Goal: Task Accomplishment & Management: Manage account settings

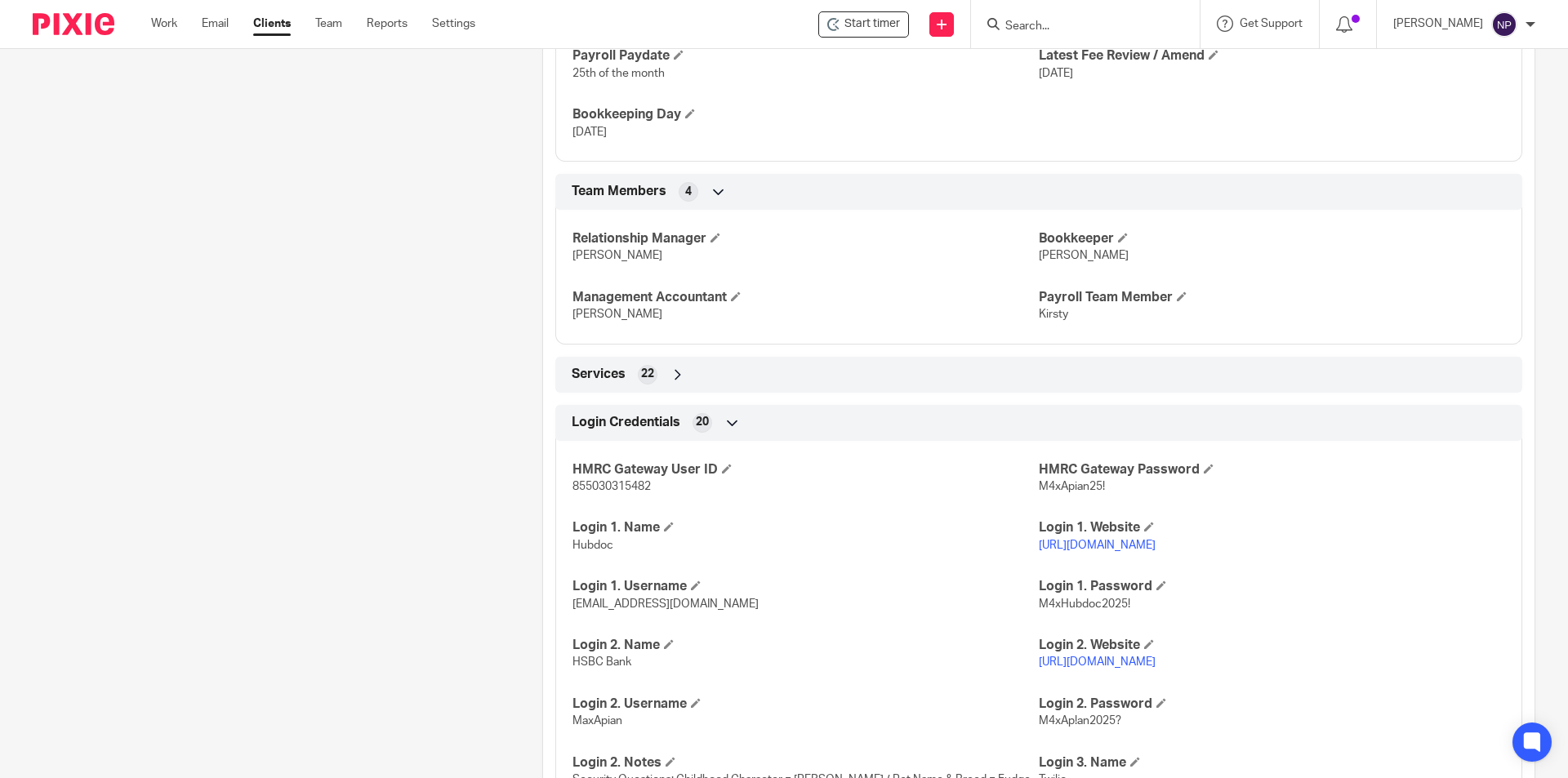
scroll to position [1176, 0]
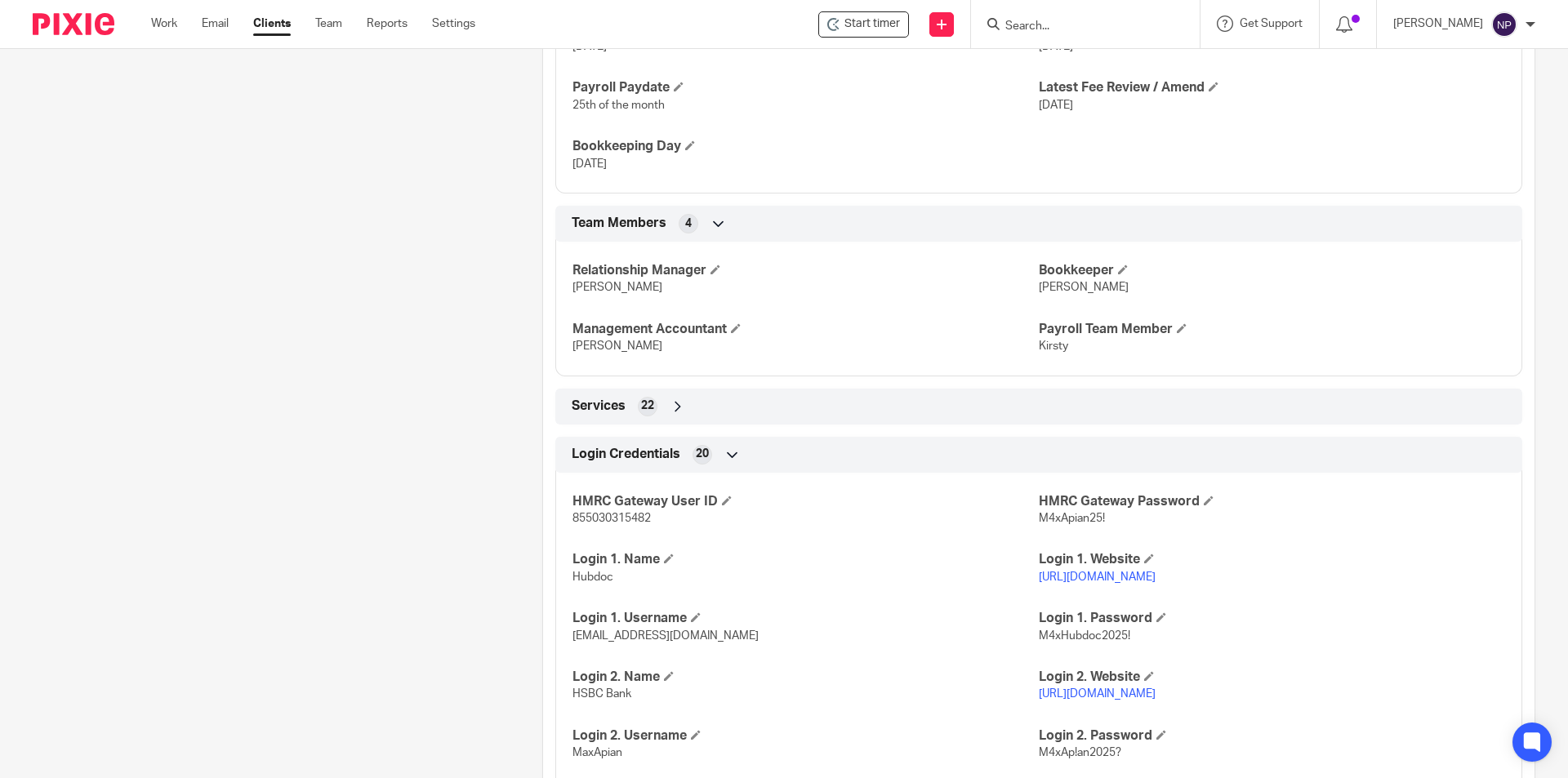
click at [1086, 19] on input "Search" at bounding box center [1077, 27] width 147 height 15
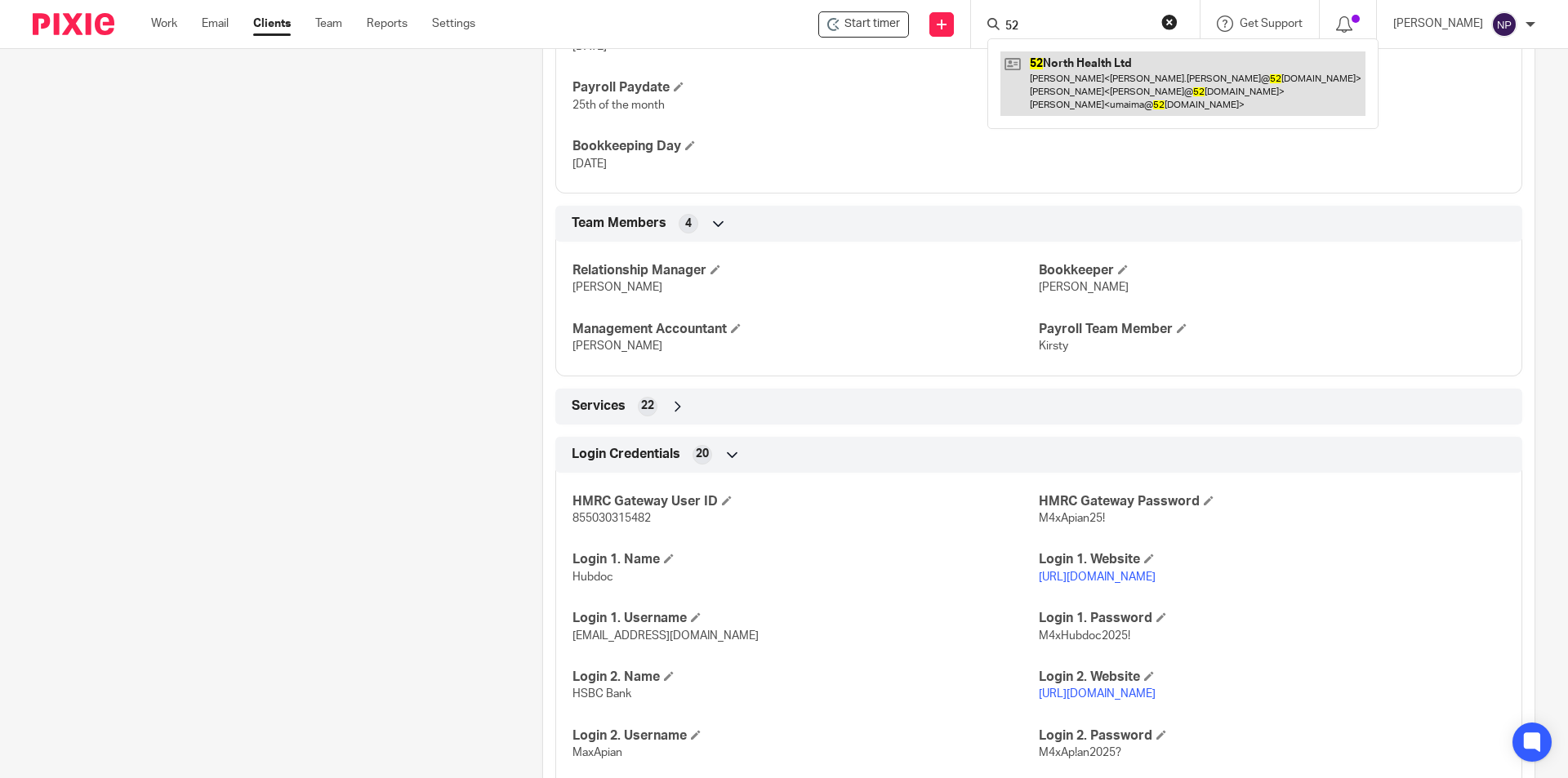
type input "52"
click at [1086, 70] on link at bounding box center [1183, 83] width 365 height 65
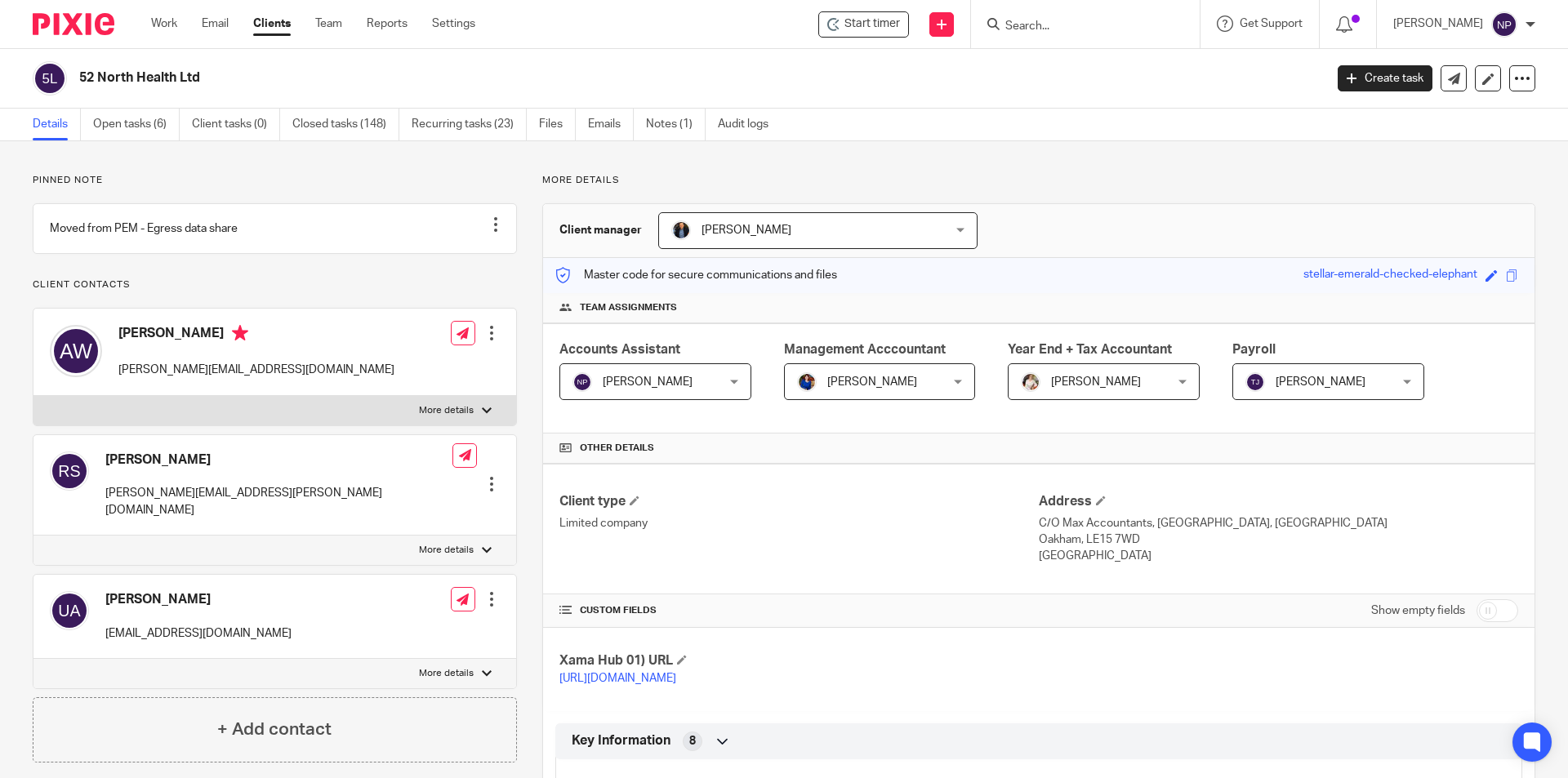
click at [171, 132] on link "Open tasks (6)" at bounding box center [135, 124] width 86 height 32
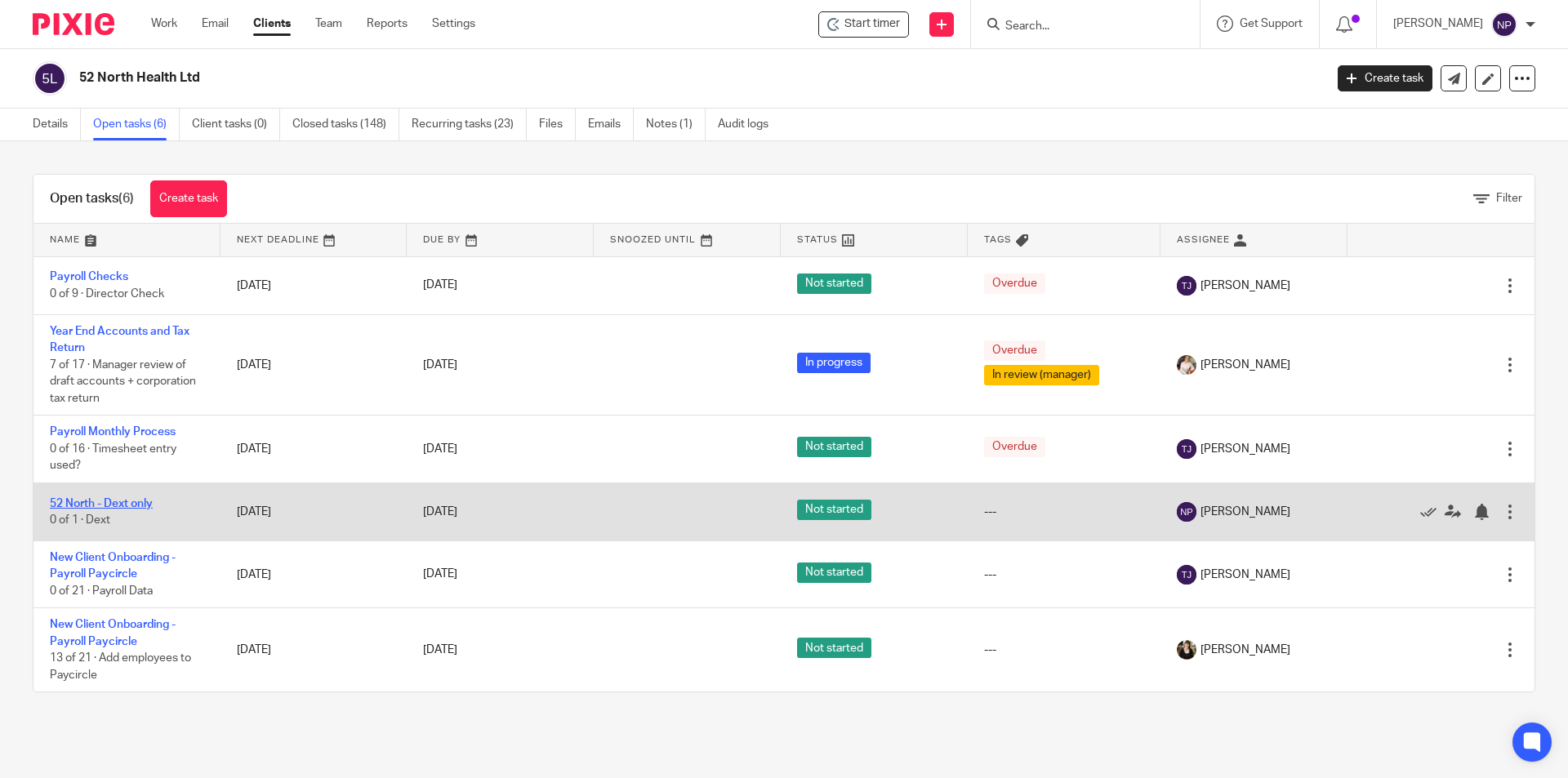
click at [144, 506] on link "52 North - Dext only" at bounding box center [101, 504] width 103 height 11
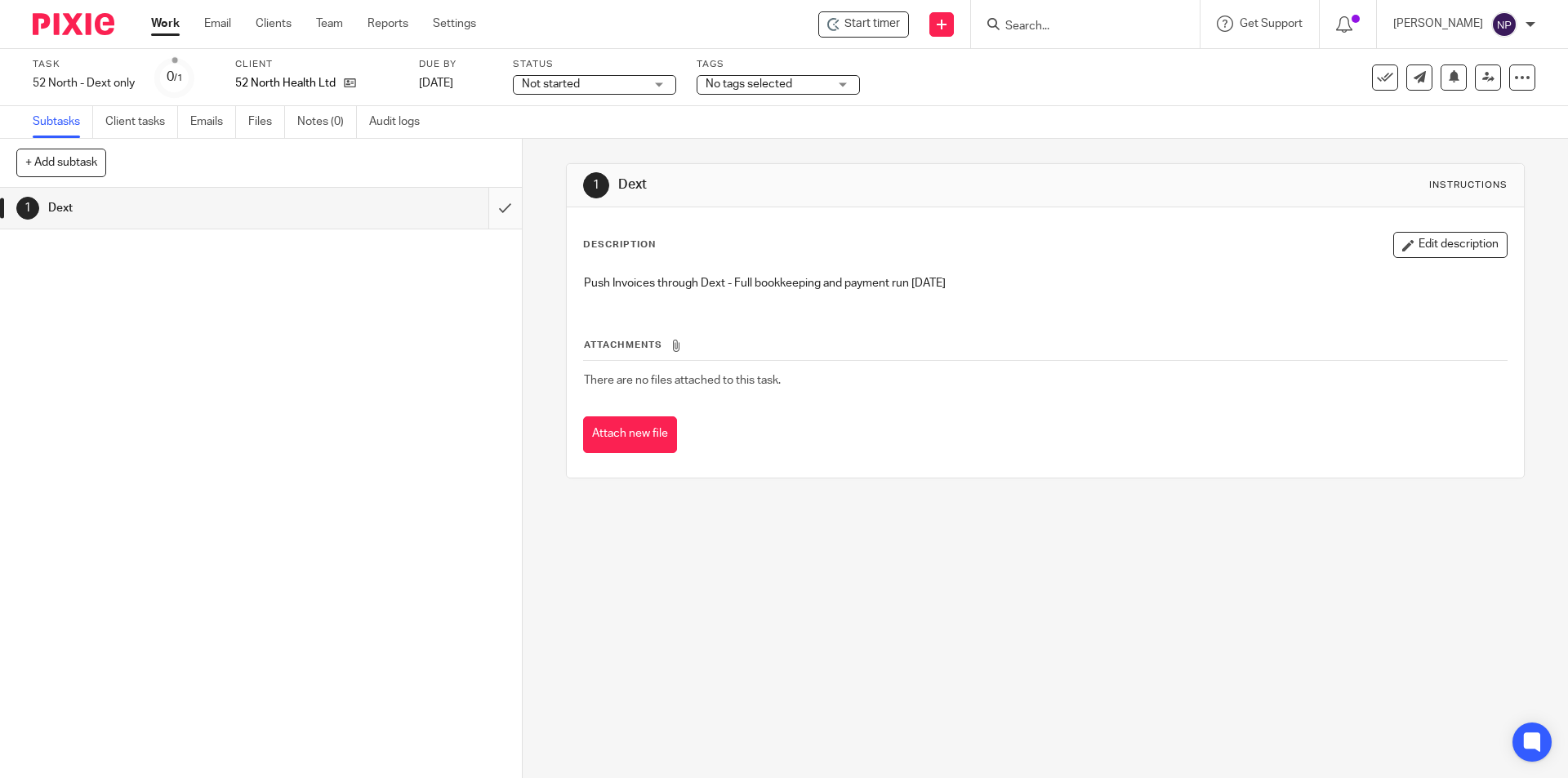
click at [484, 206] on input "submit" at bounding box center [261, 209] width 522 height 41
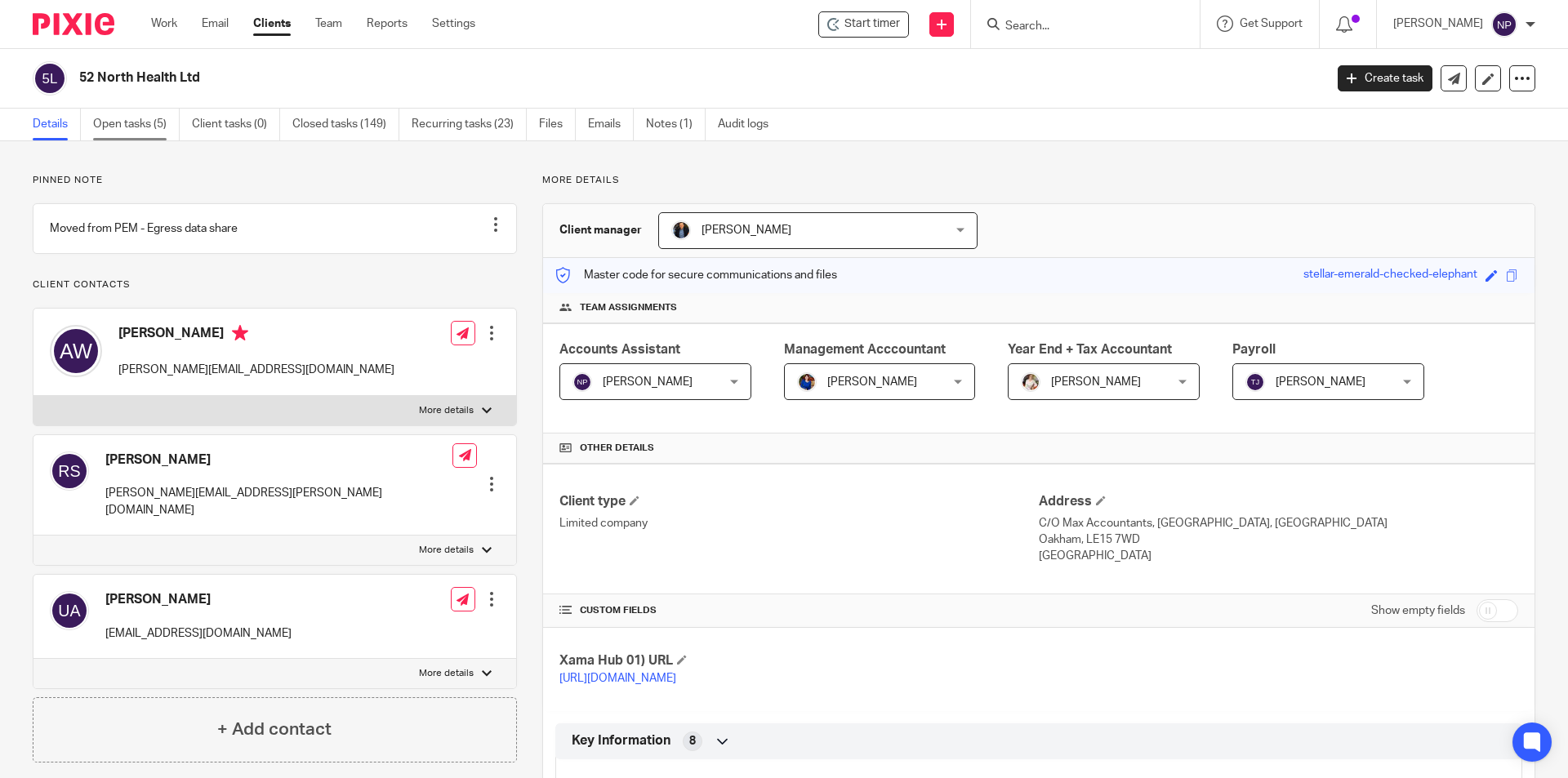
click at [121, 132] on link "Open tasks (5)" at bounding box center [135, 124] width 86 height 32
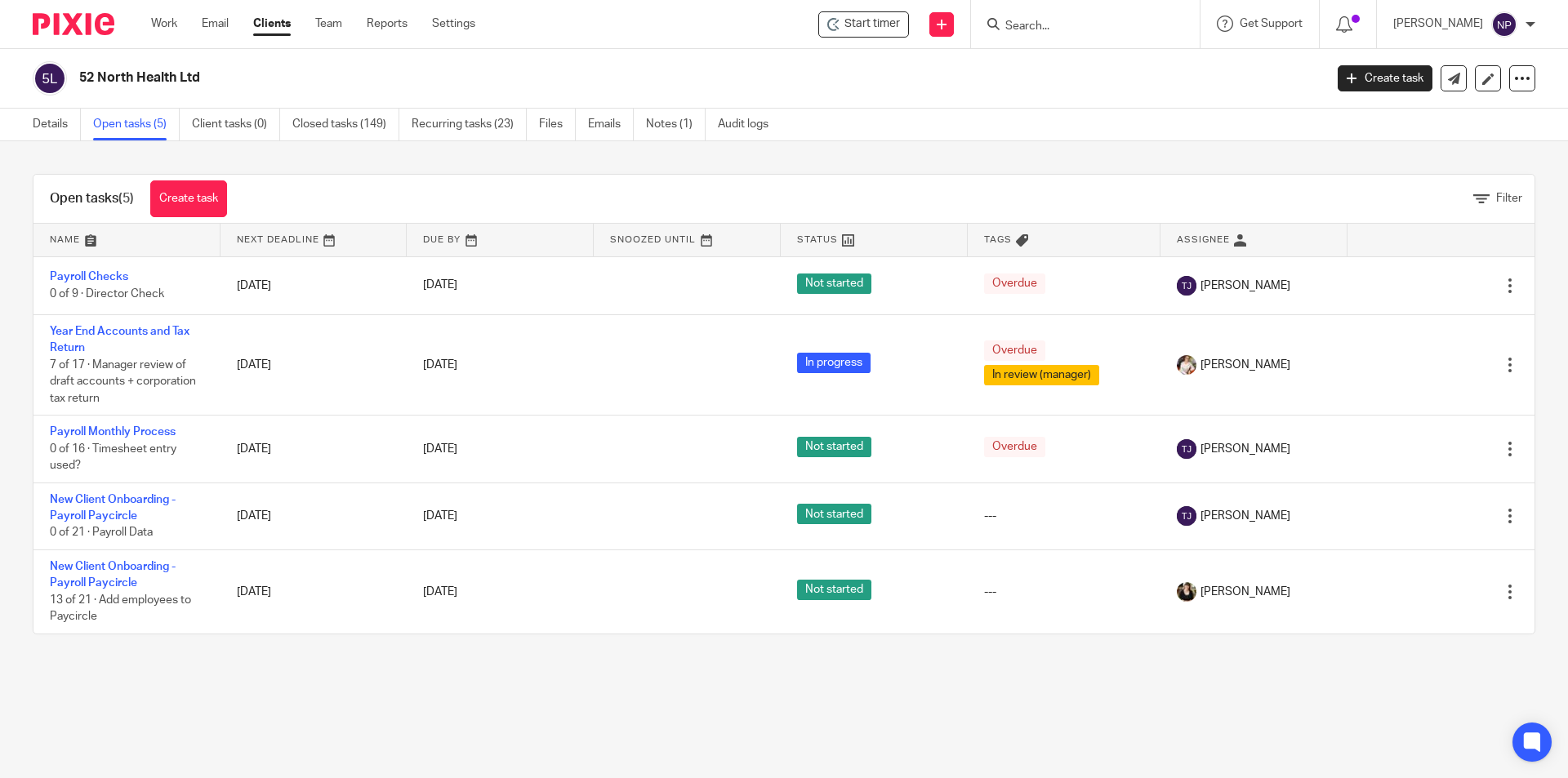
click at [1033, 23] on input "Search" at bounding box center [1077, 27] width 147 height 15
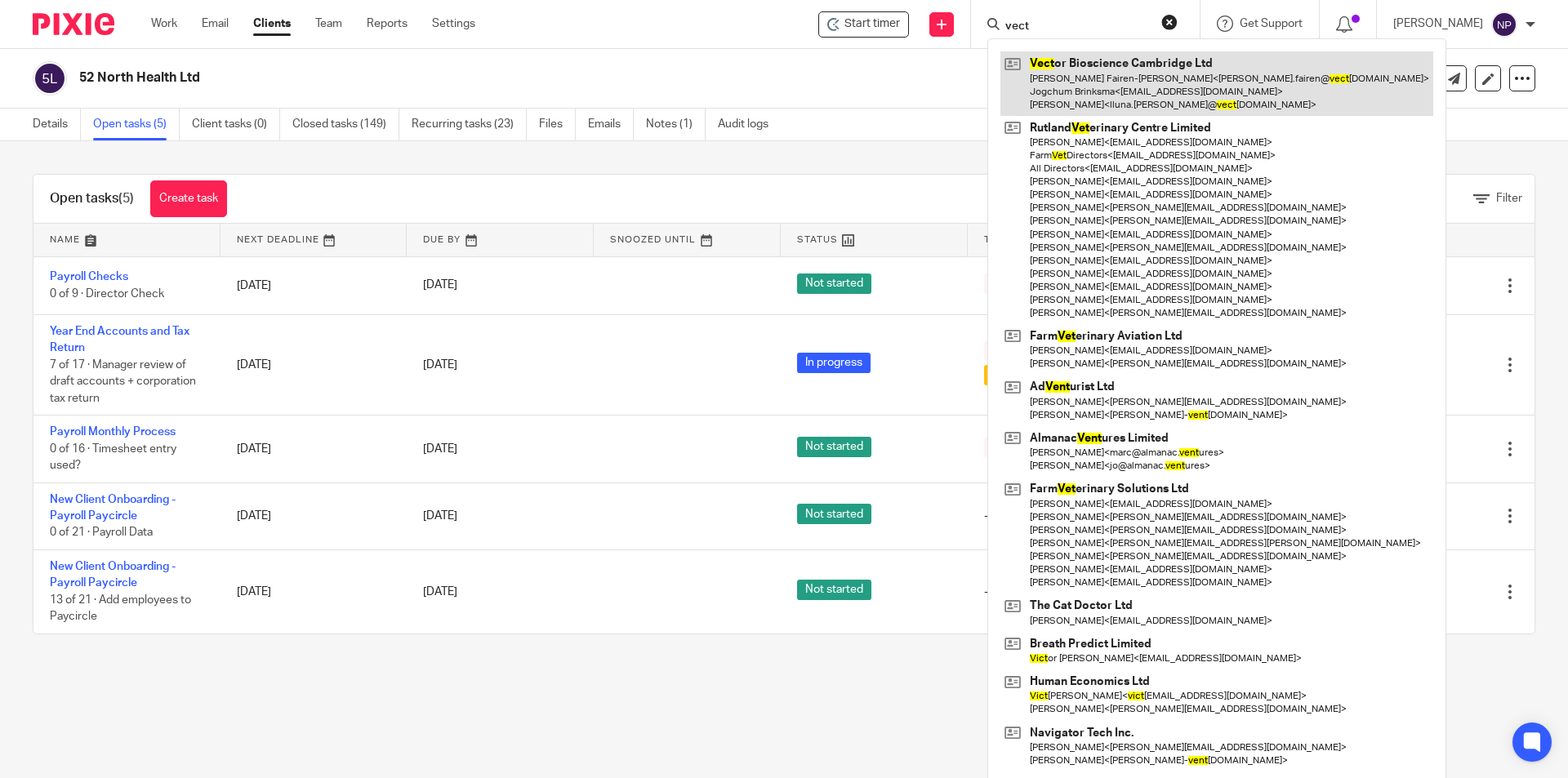
type input "vect"
click at [1167, 79] on link at bounding box center [1217, 83] width 433 height 65
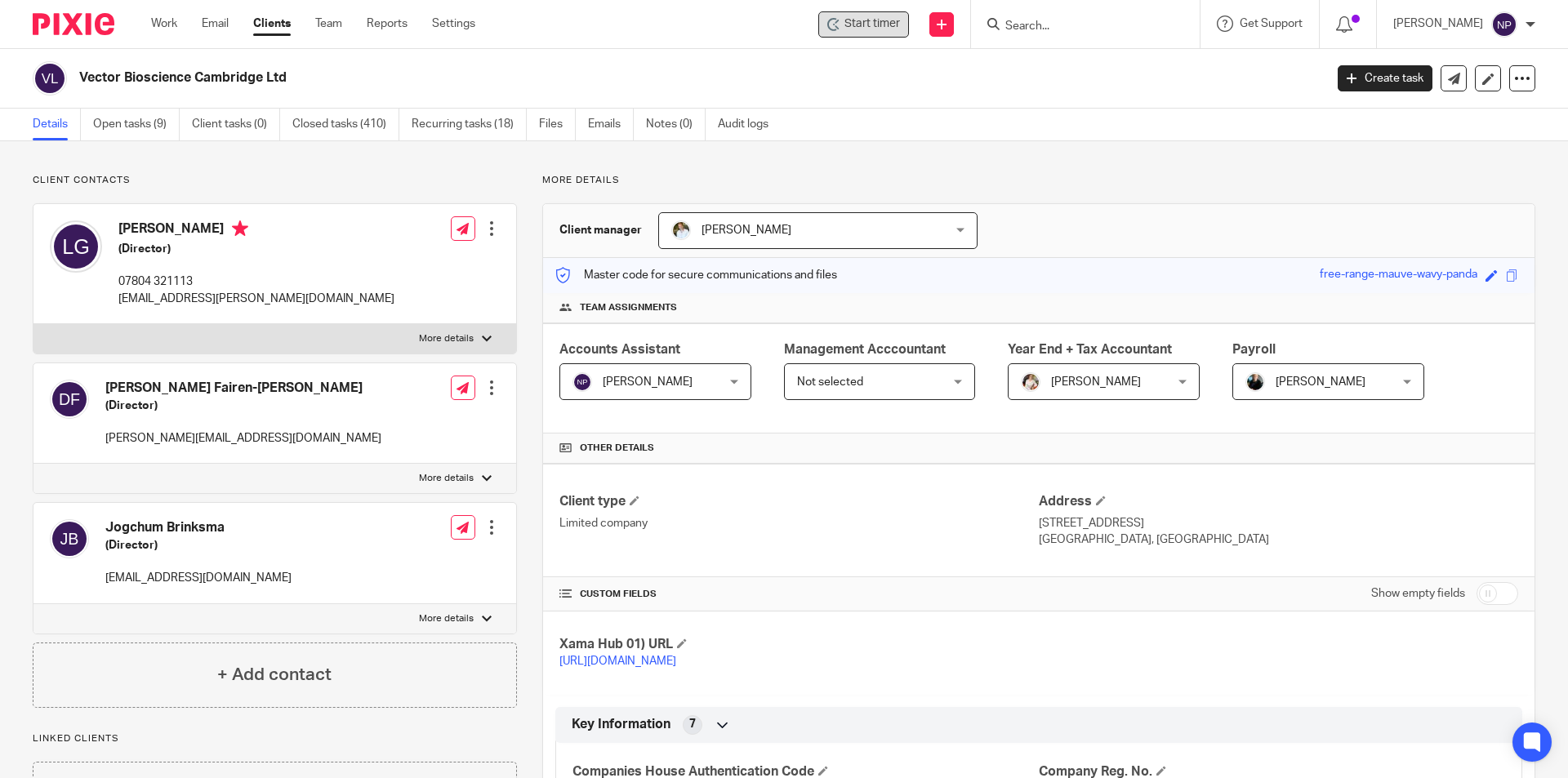
click at [897, 21] on span "Start timer" at bounding box center [872, 24] width 56 height 17
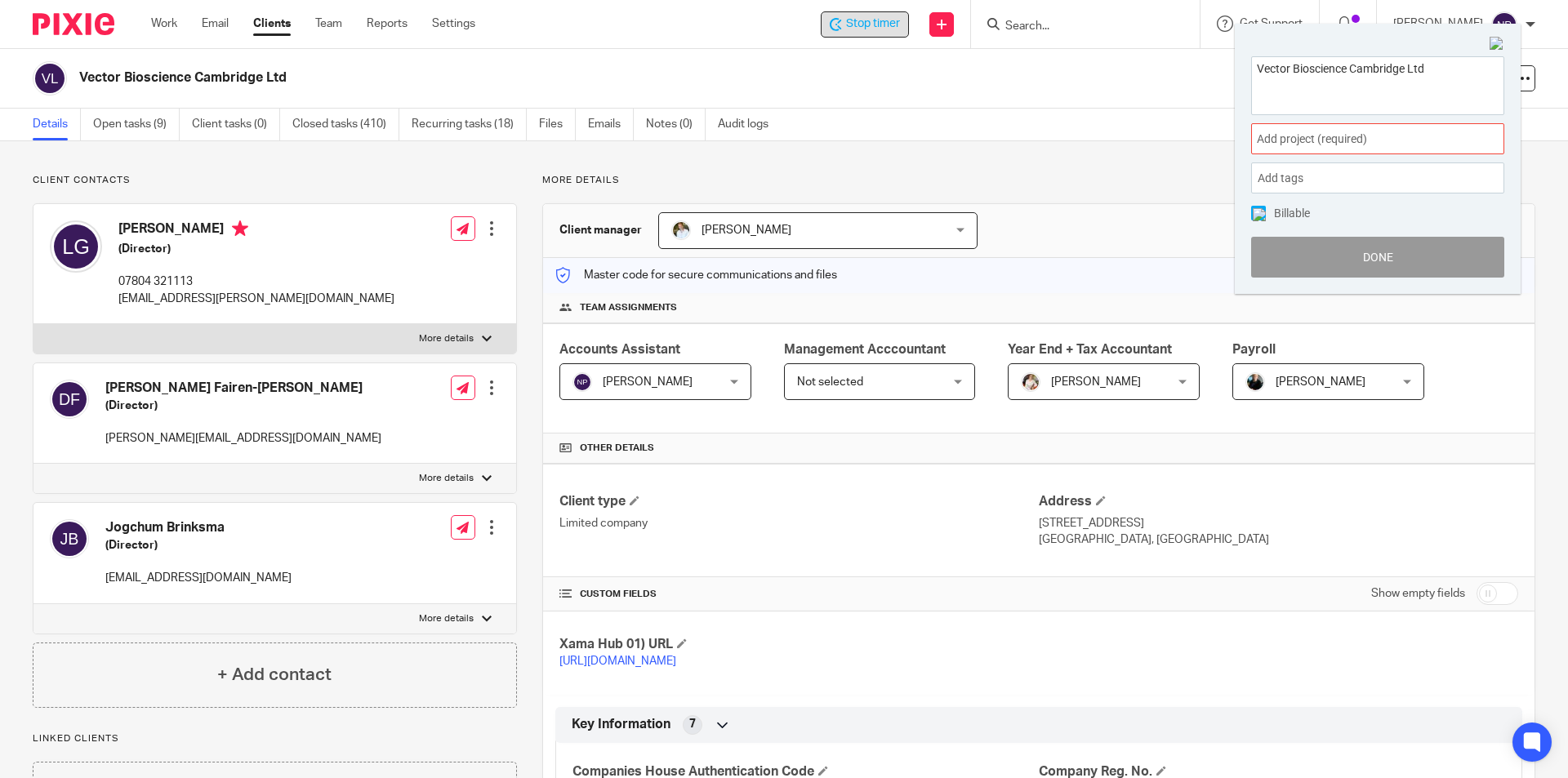
click at [1402, 147] on span "Add project (required) :" at bounding box center [1359, 139] width 206 height 17
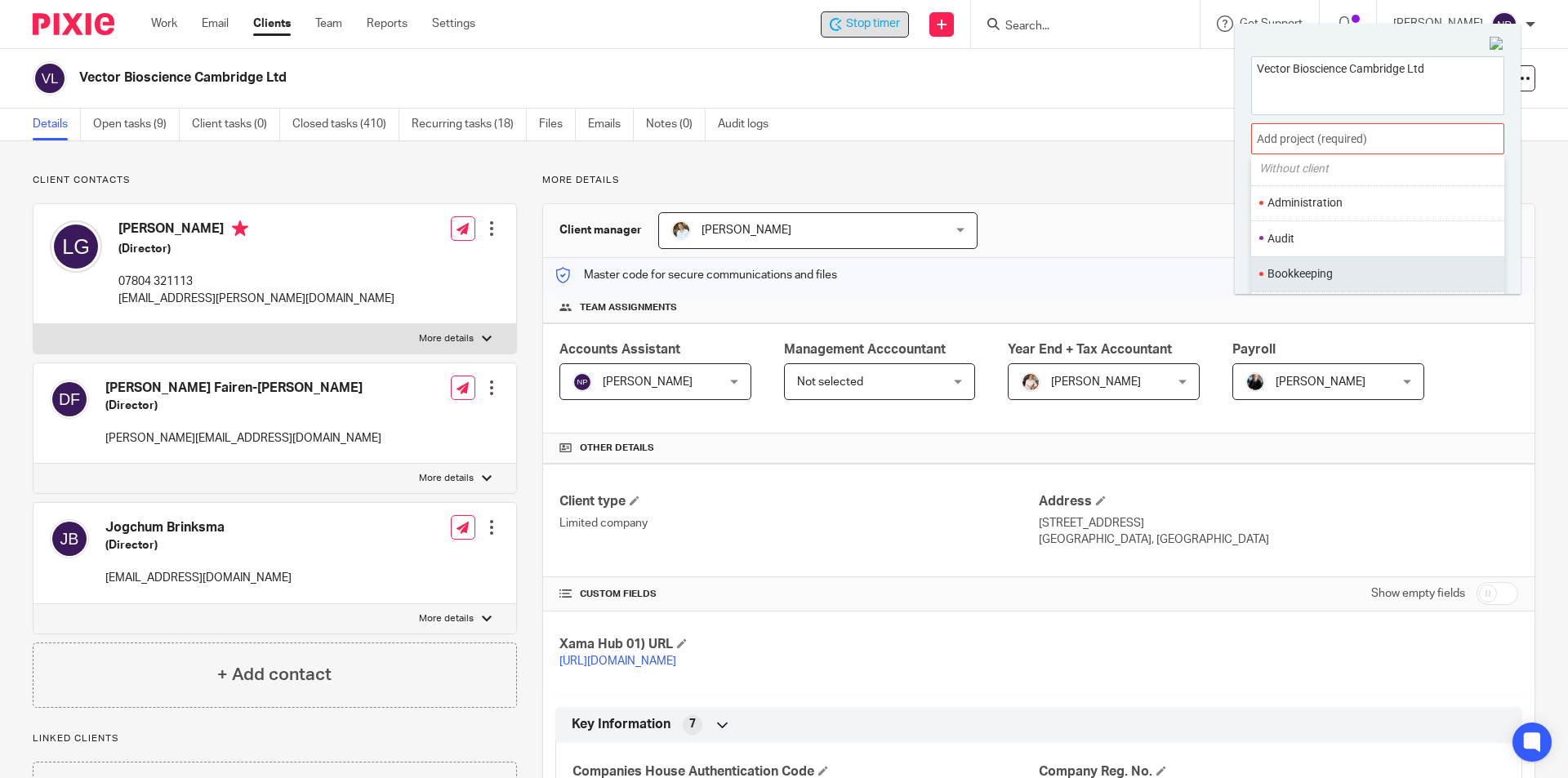
scroll to position [82, 0]
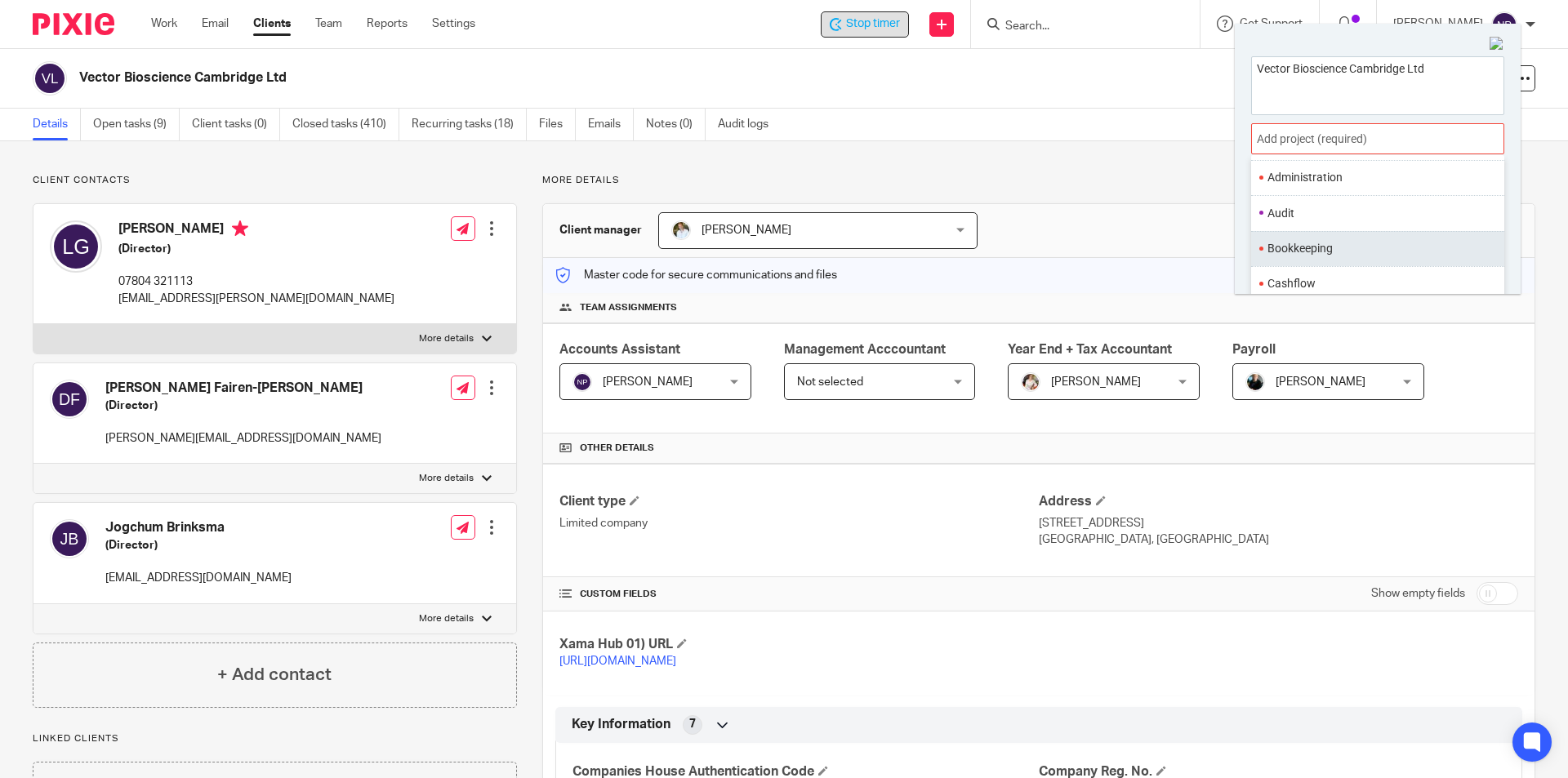
click at [1375, 248] on li "Bookkeeping" at bounding box center [1374, 249] width 213 height 17
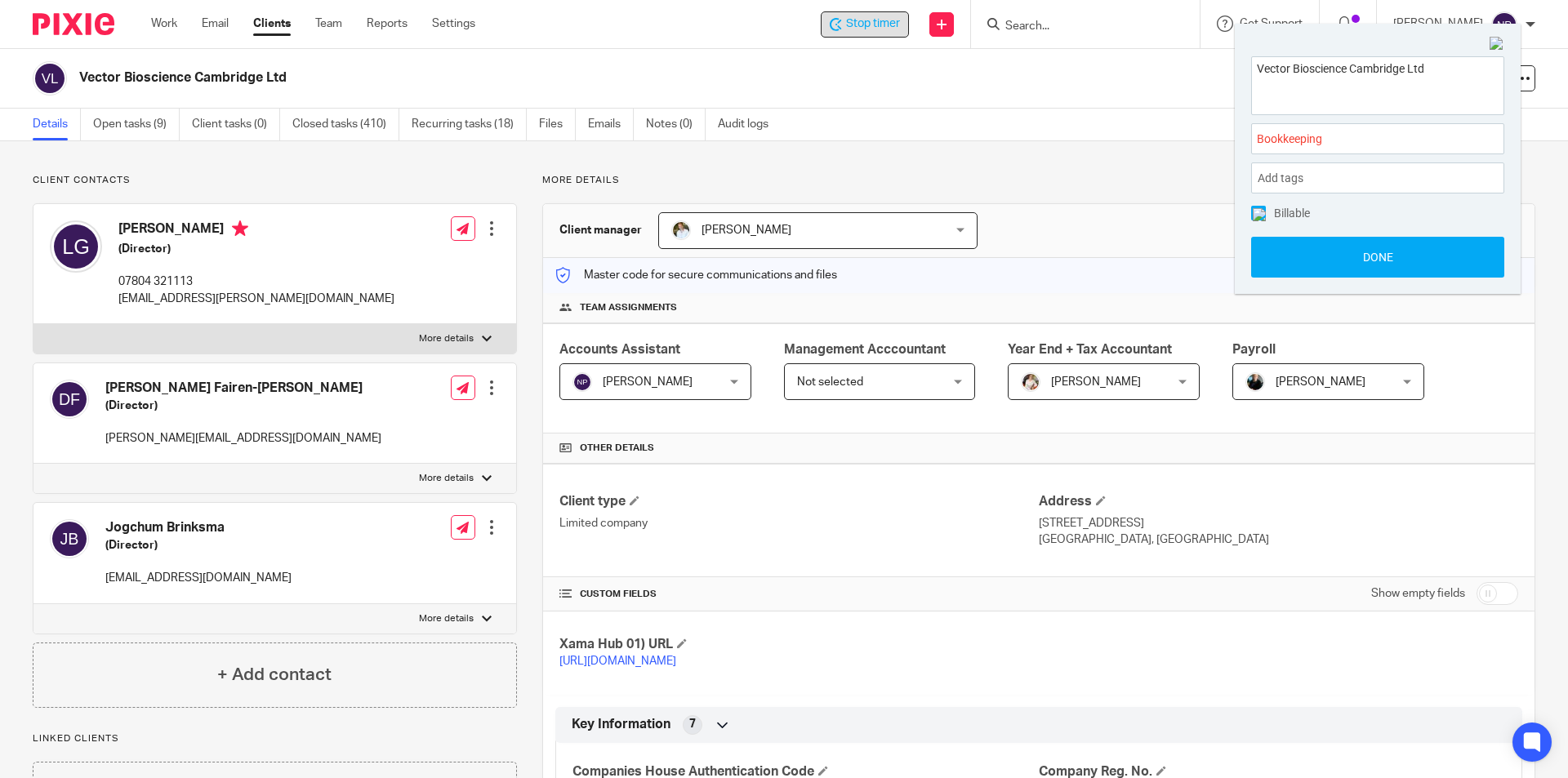
click at [1375, 248] on button "Done" at bounding box center [1377, 257] width 253 height 41
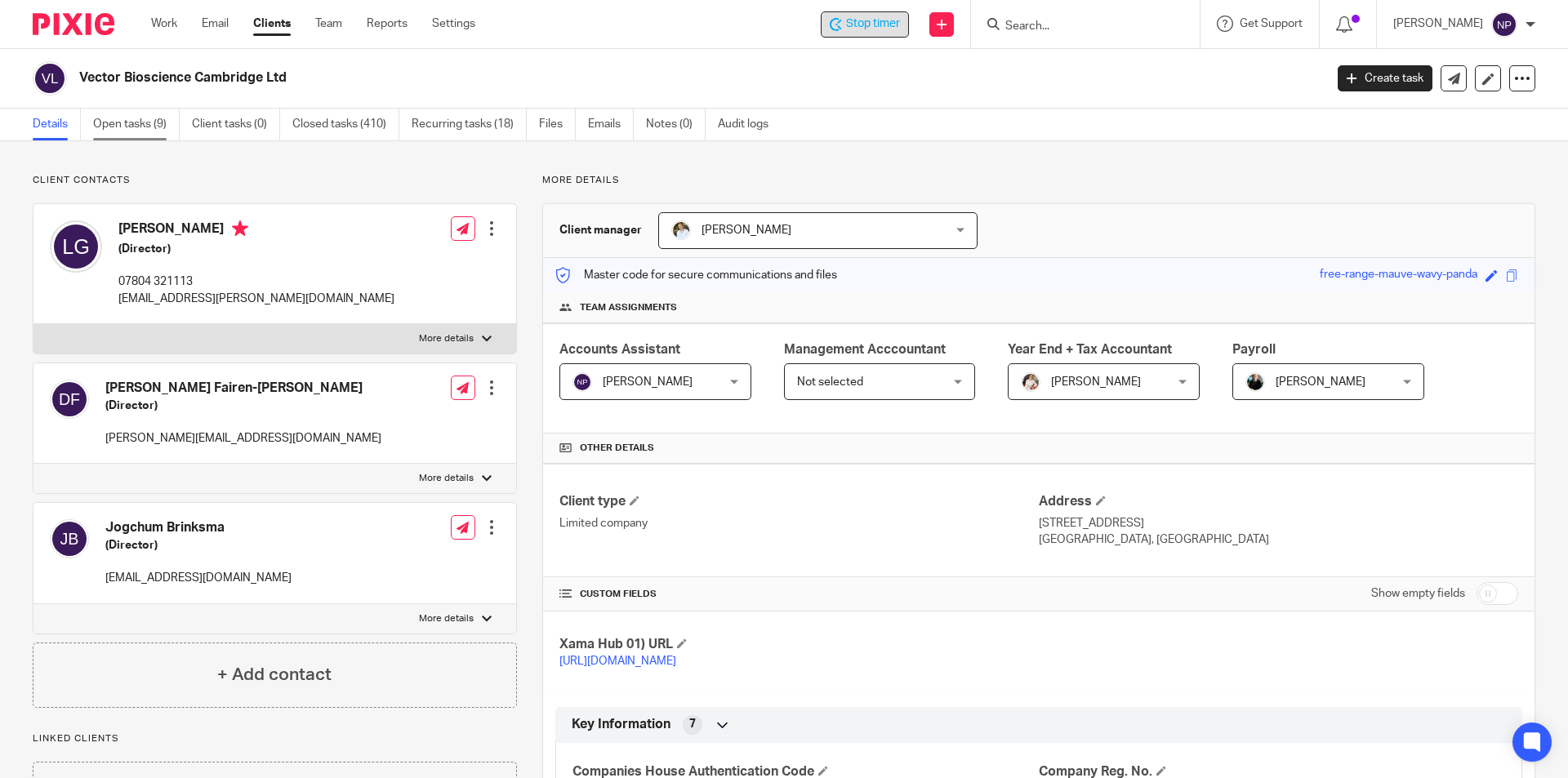
click at [131, 121] on link "Open tasks (9)" at bounding box center [135, 124] width 86 height 32
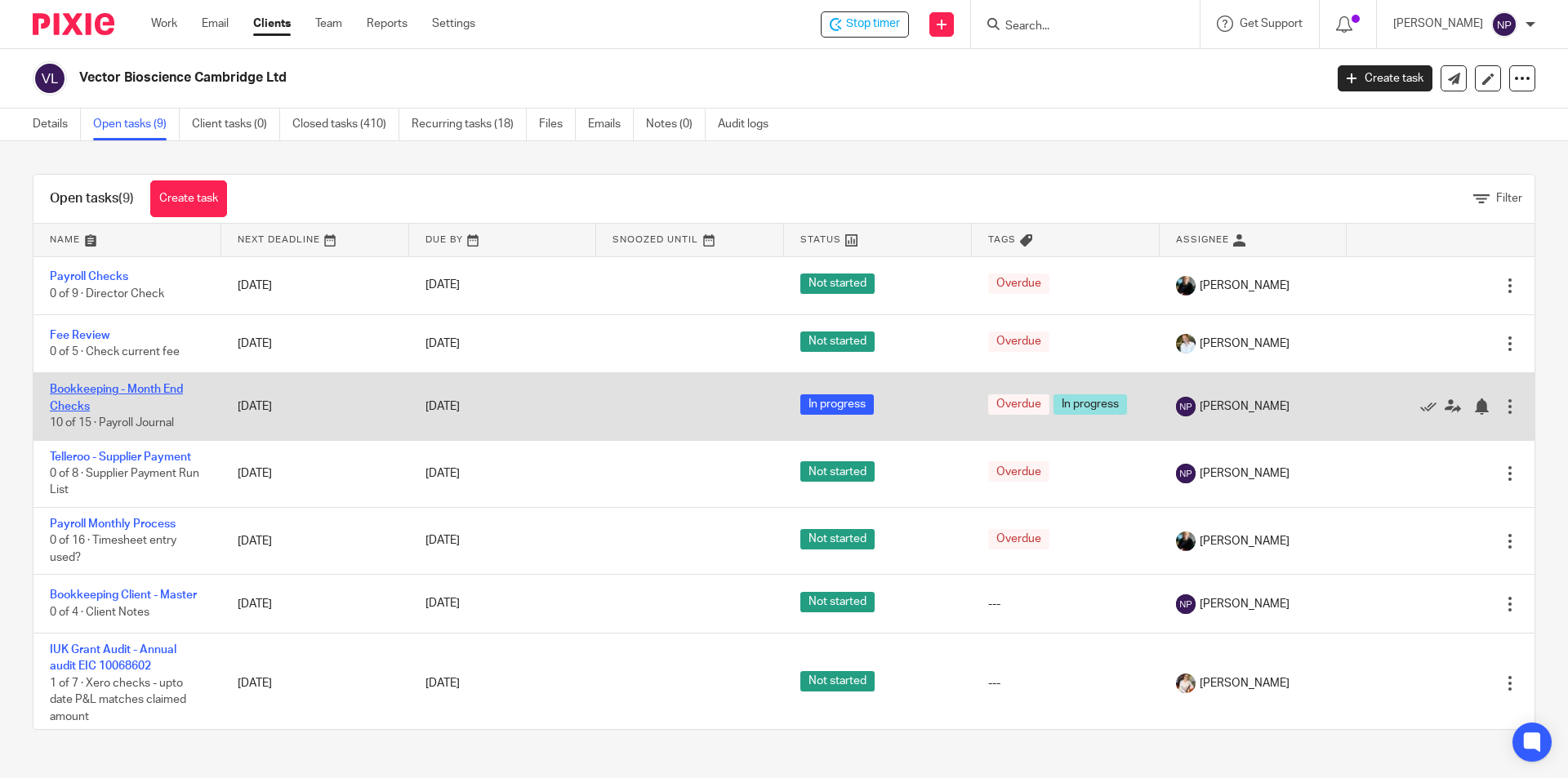
click at [151, 385] on link "Bookkeeping - Month End Checks" at bounding box center [117, 398] width 134 height 28
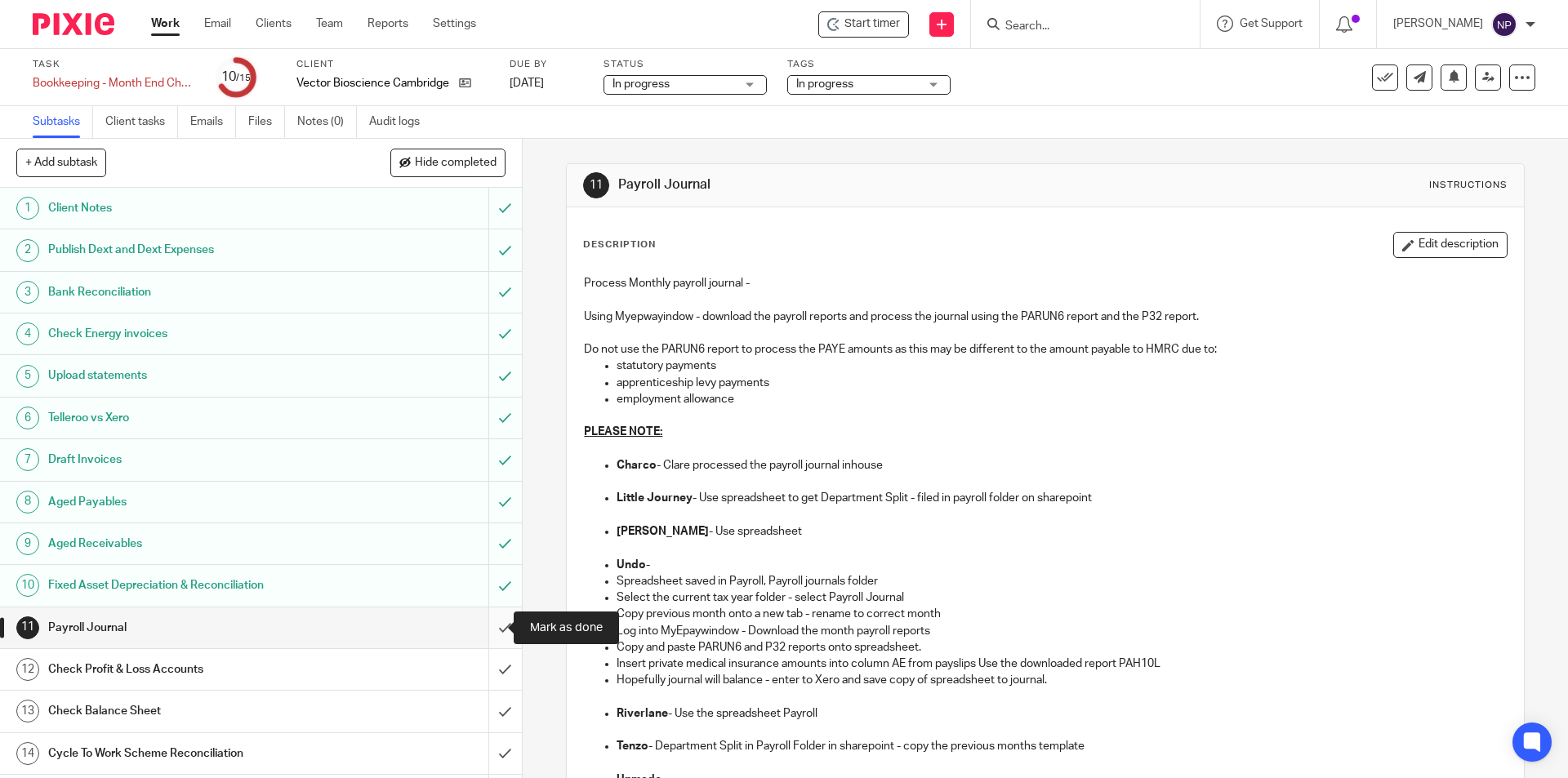
click at [479, 623] on input "submit" at bounding box center [261, 628] width 522 height 41
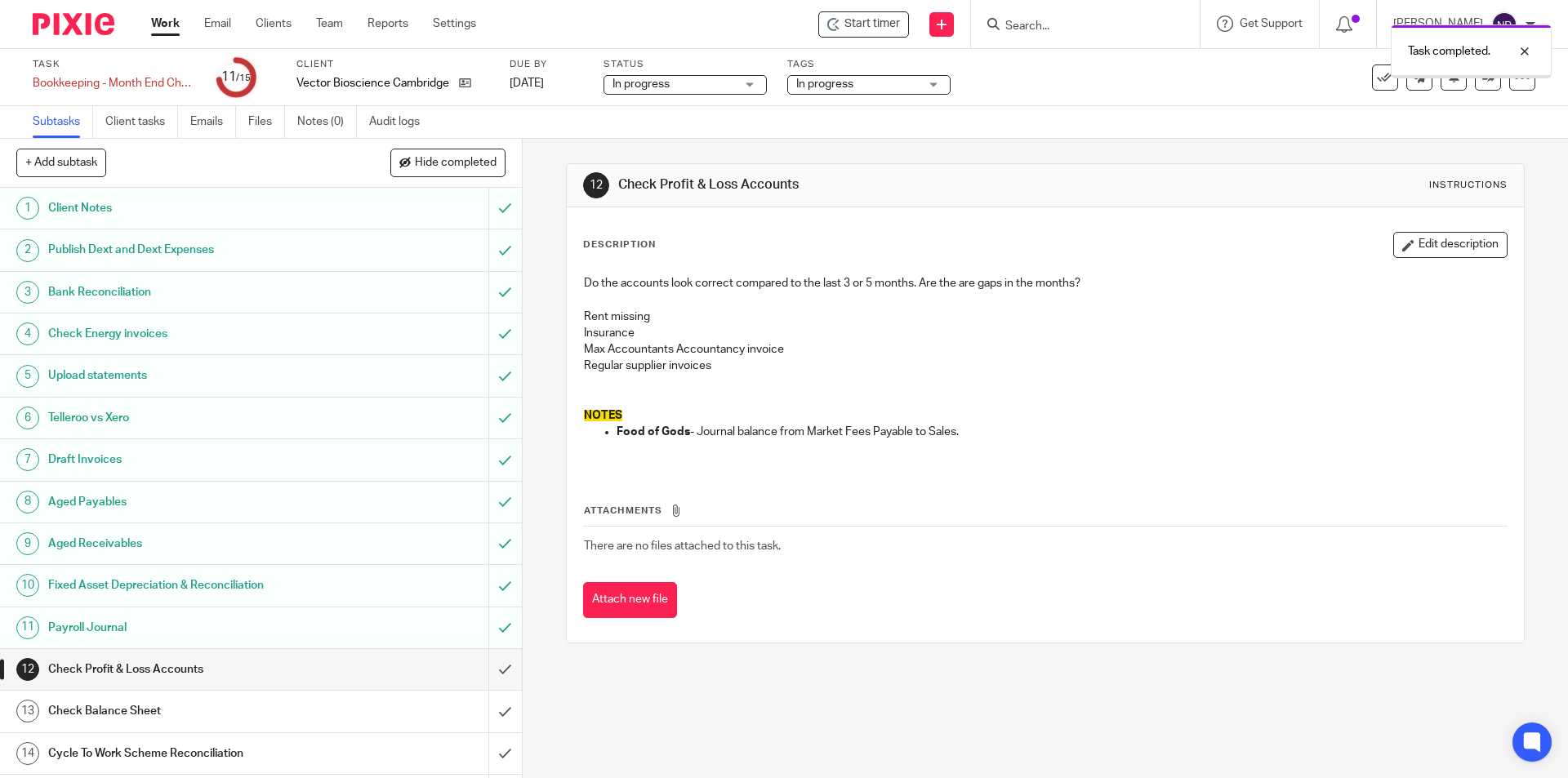
drag, startPoint x: 498, startPoint y: 669, endPoint x: 505, endPoint y: 713, distance: 44.6
click at [501, 682] on input "submit" at bounding box center [261, 670] width 522 height 41
drag, startPoint x: 494, startPoint y: 701, endPoint x: 489, endPoint y: 746, distance: 45.3
click at [494, 703] on input "submit" at bounding box center [261, 711] width 522 height 41
click at [489, 746] on input "submit" at bounding box center [261, 754] width 522 height 41
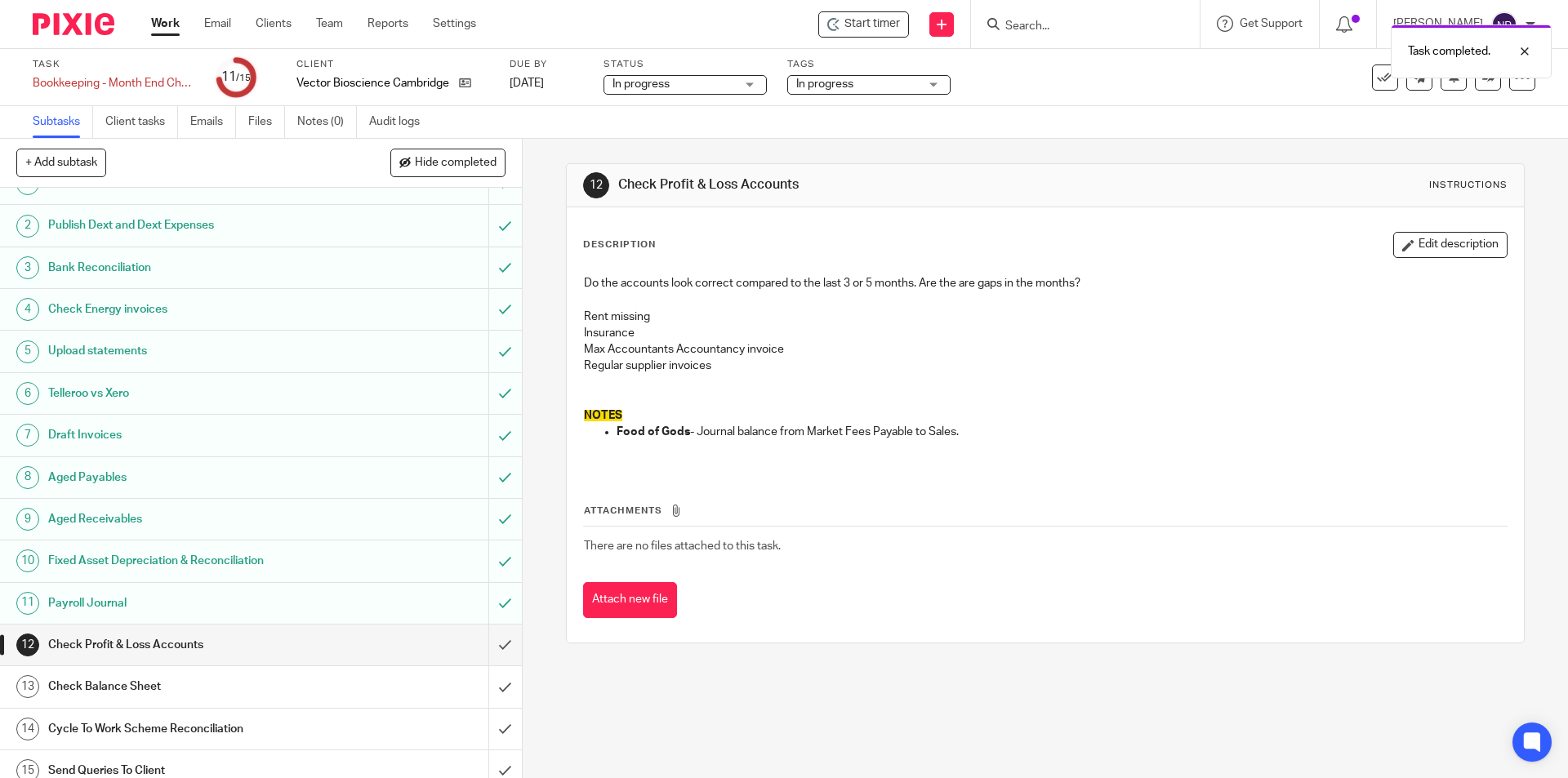
scroll to position [38, 0]
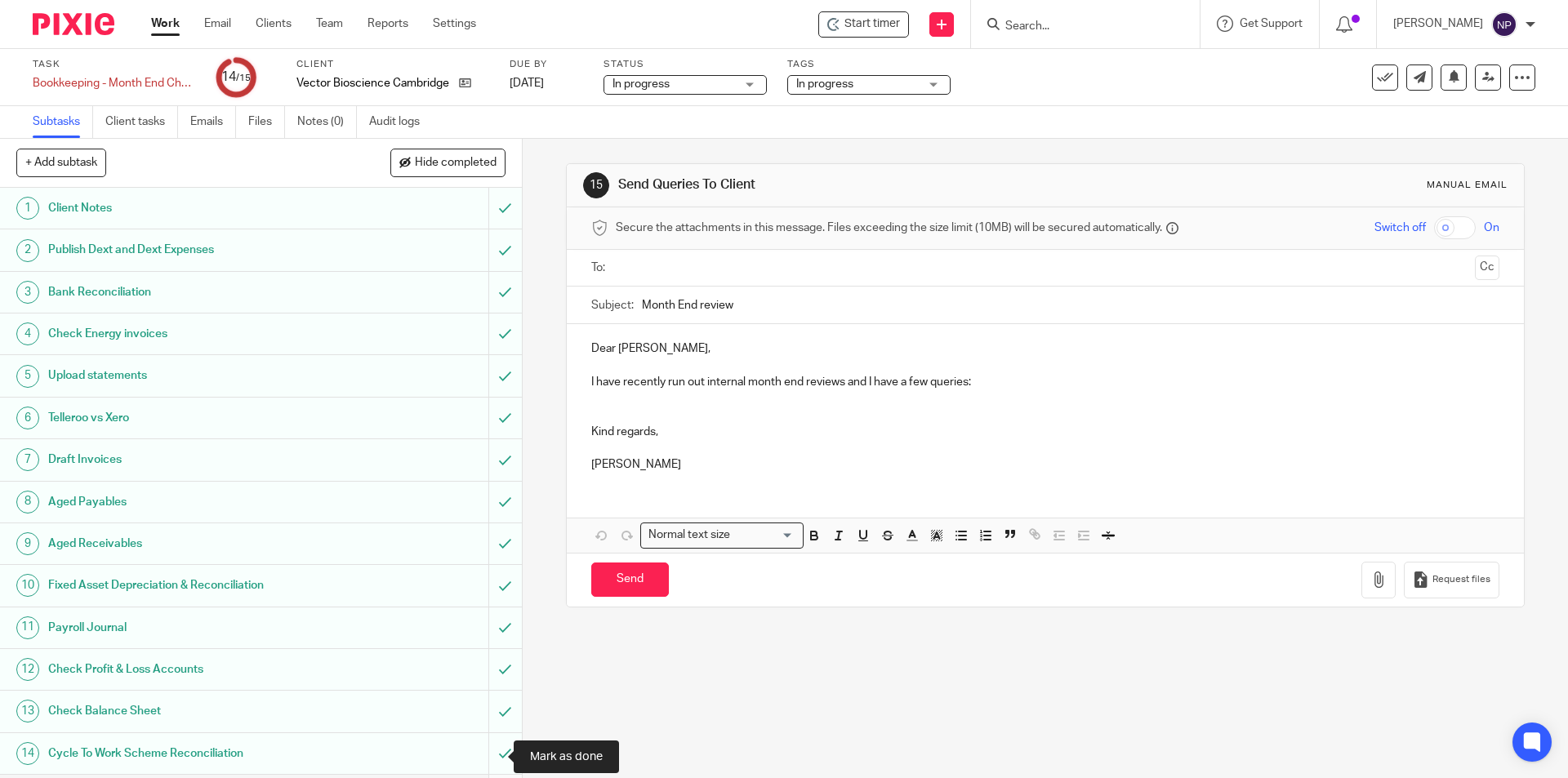
scroll to position [38, 0]
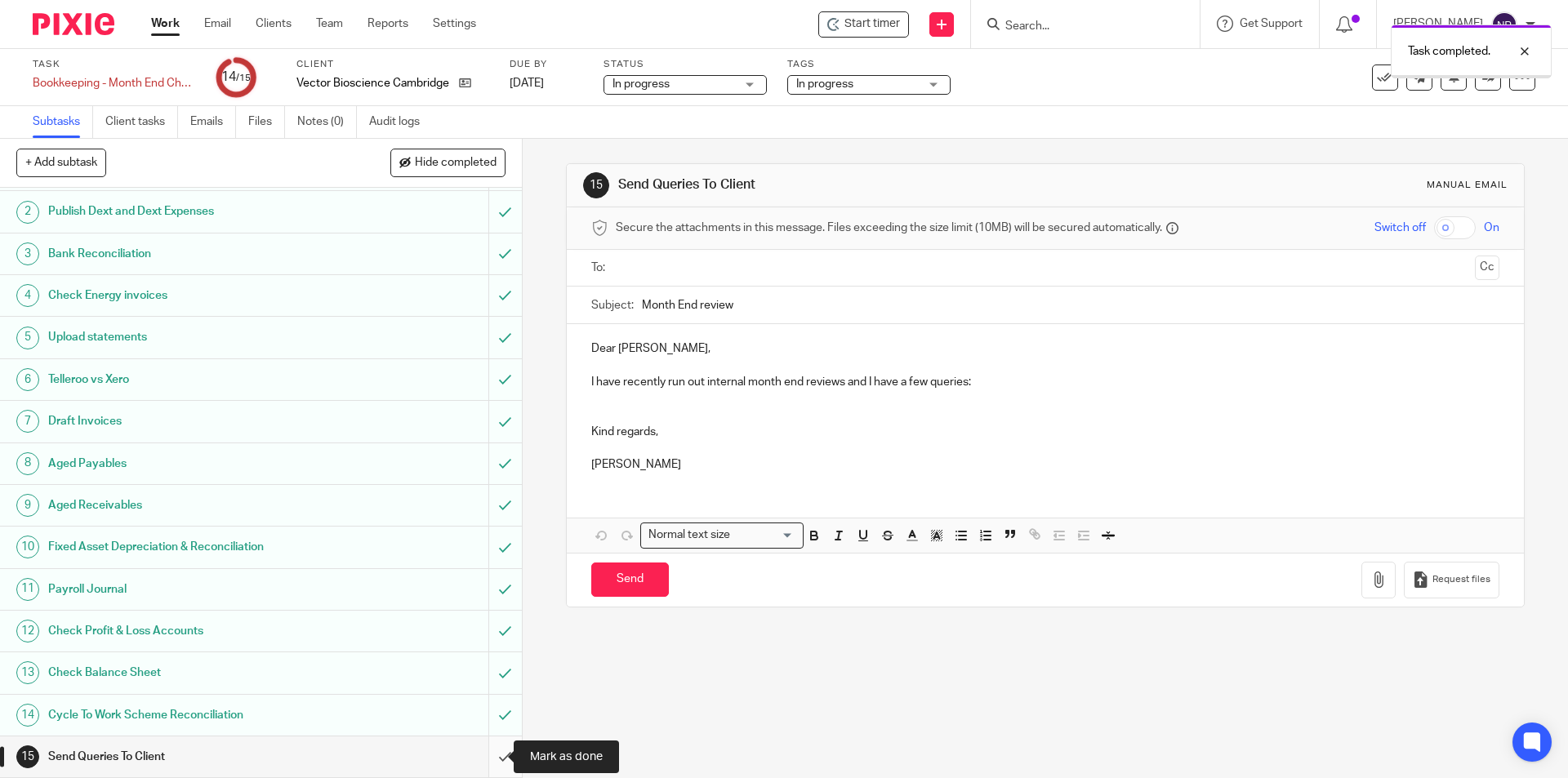
drag, startPoint x: 492, startPoint y: 752, endPoint x: 504, endPoint y: 752, distance: 12.0
click at [491, 752] on input "submit" at bounding box center [261, 757] width 522 height 41
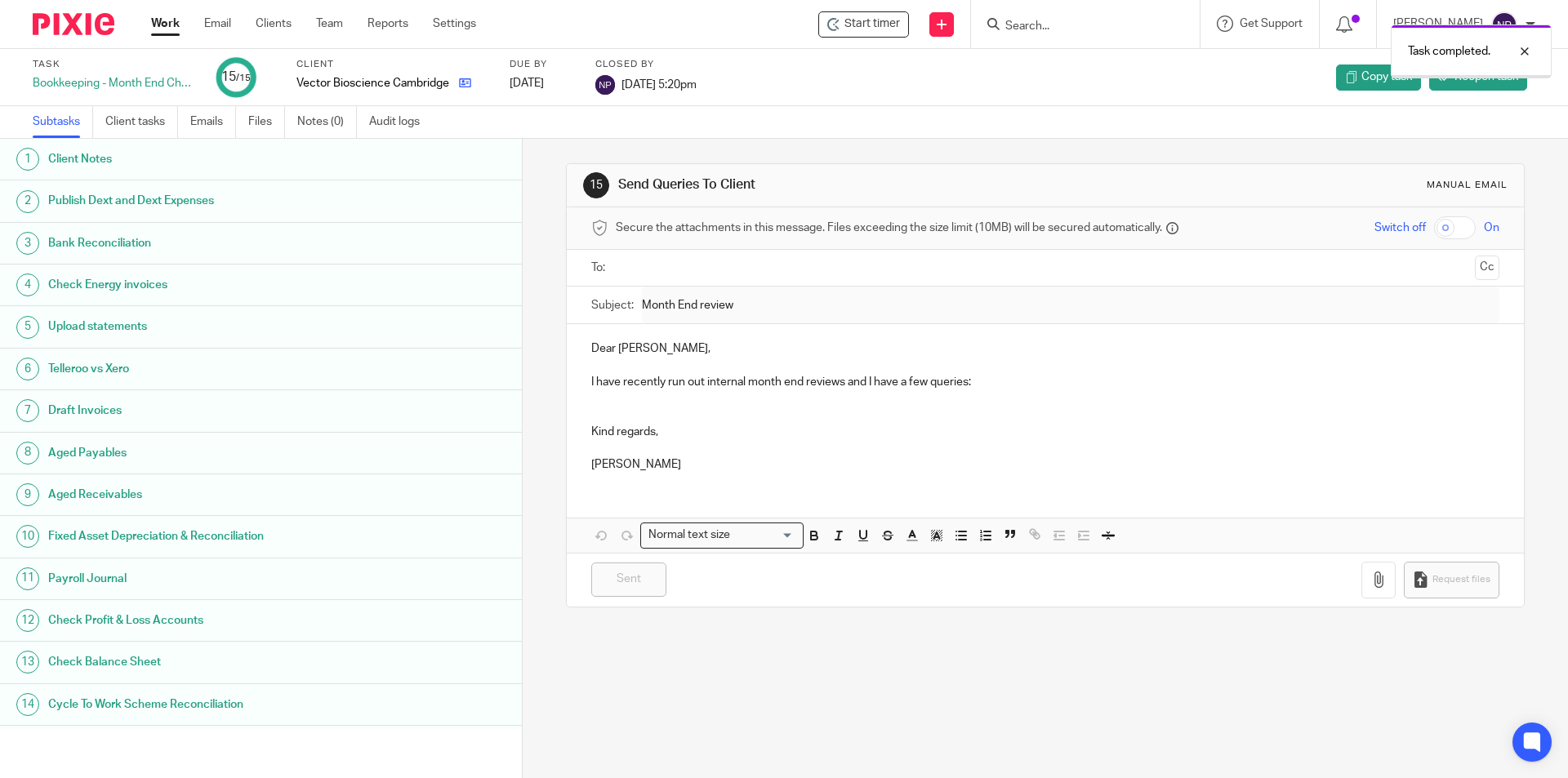
click at [465, 85] on icon at bounding box center [465, 83] width 12 height 12
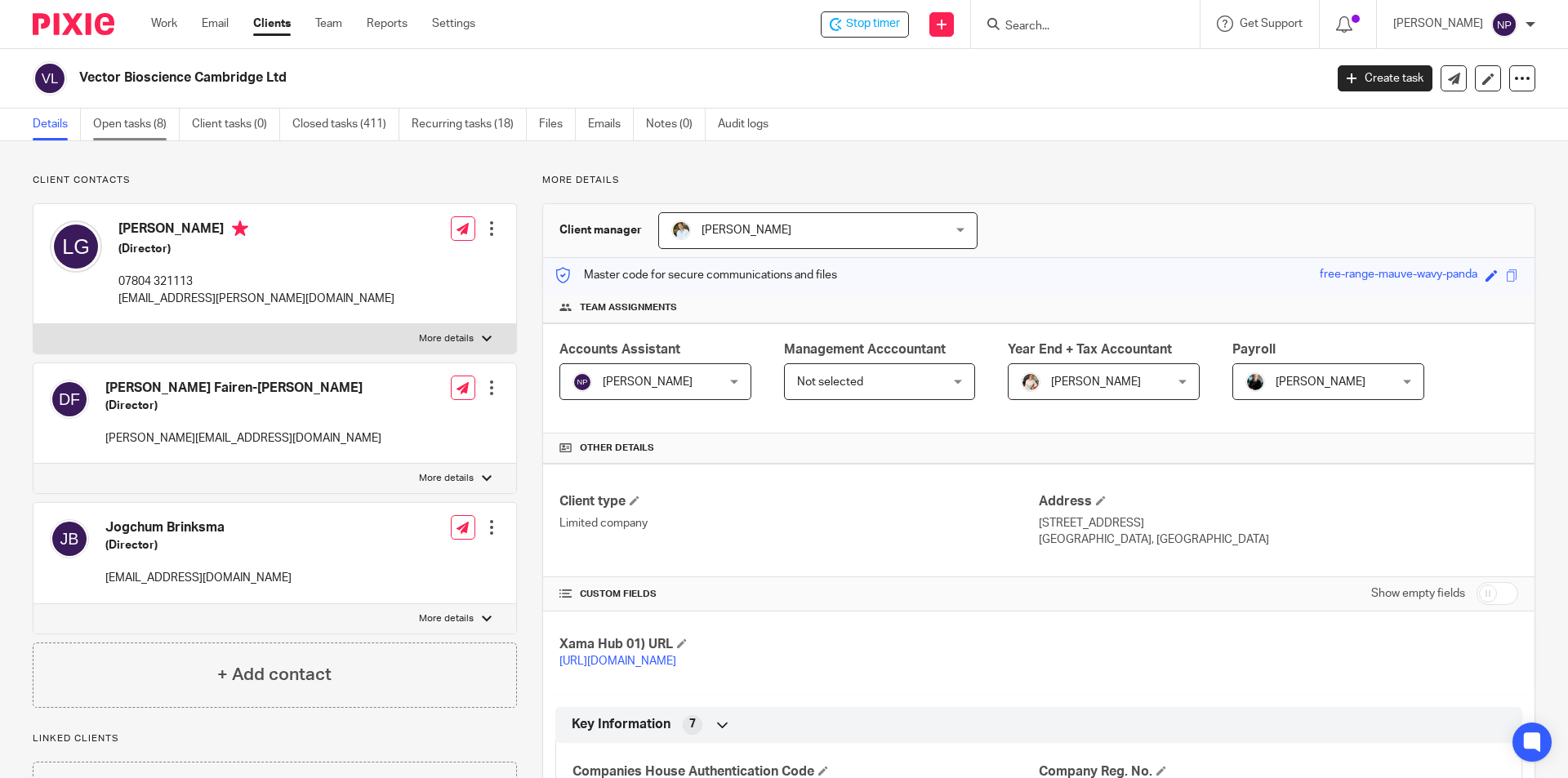
click at [151, 117] on link "Open tasks (8)" at bounding box center [135, 124] width 86 height 32
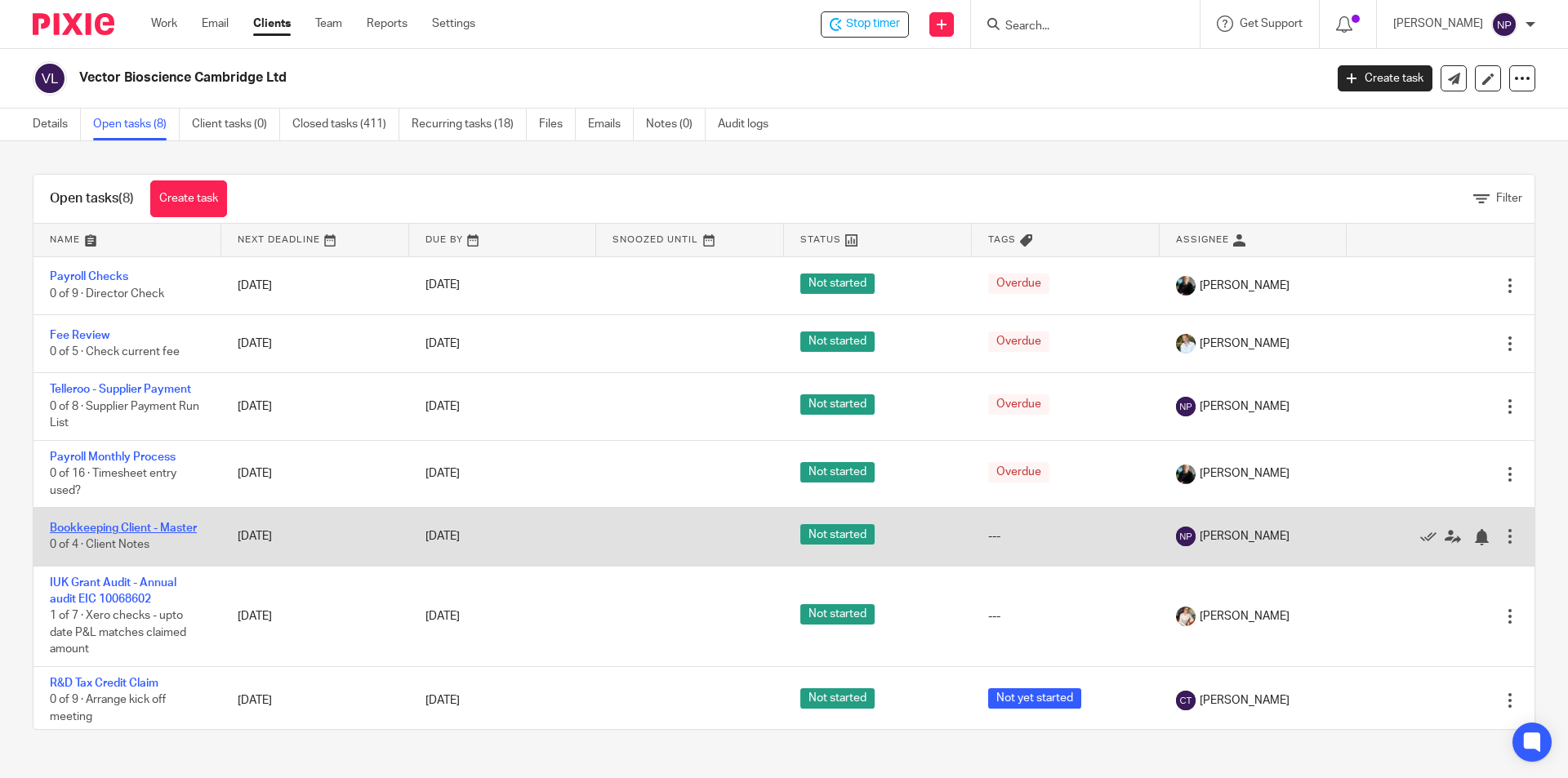
click at [195, 530] on link "Bookkeeping Client - Master" at bounding box center [123, 529] width 147 height 11
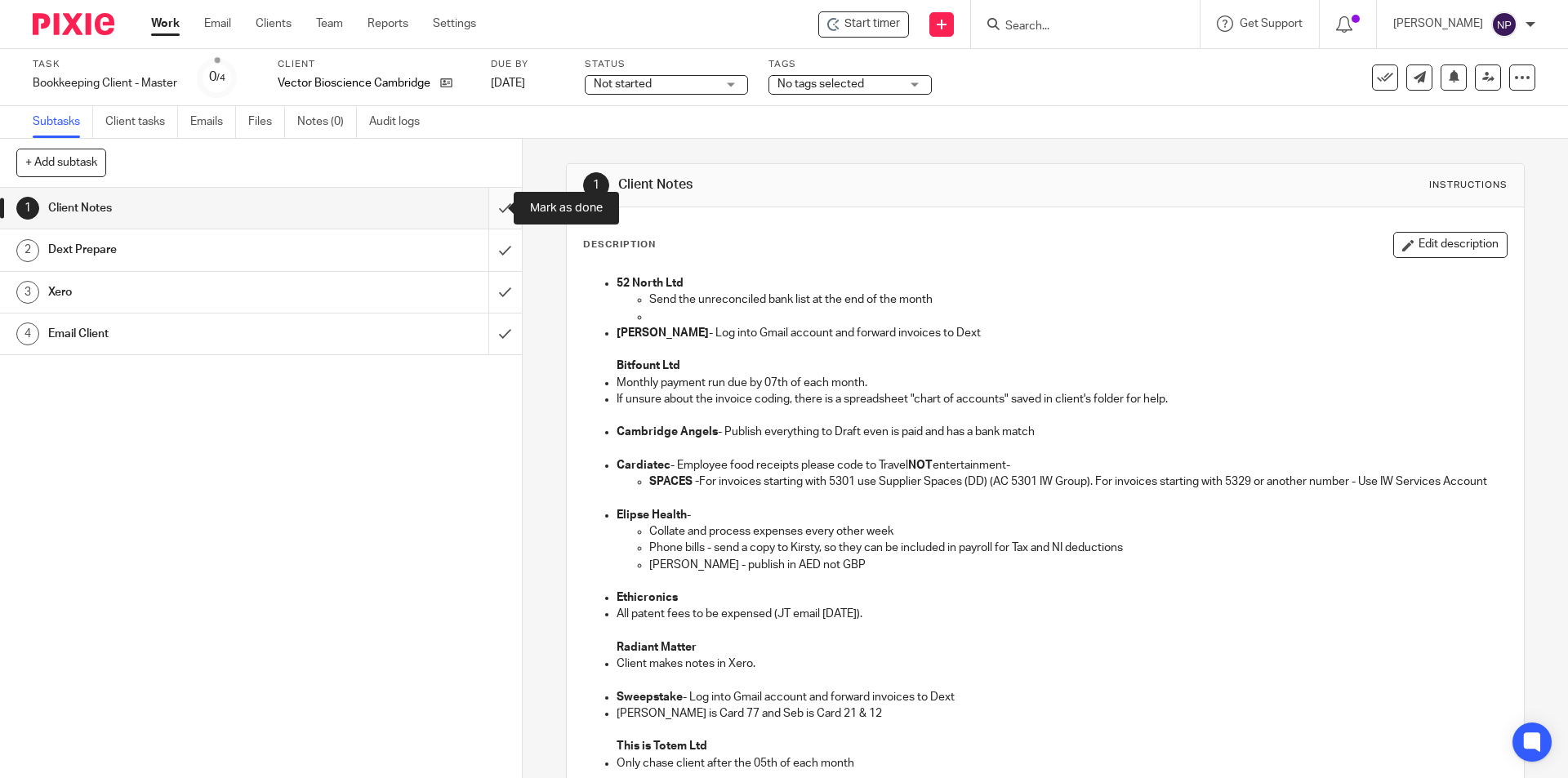
click at [491, 215] on input "submit" at bounding box center [261, 209] width 522 height 41
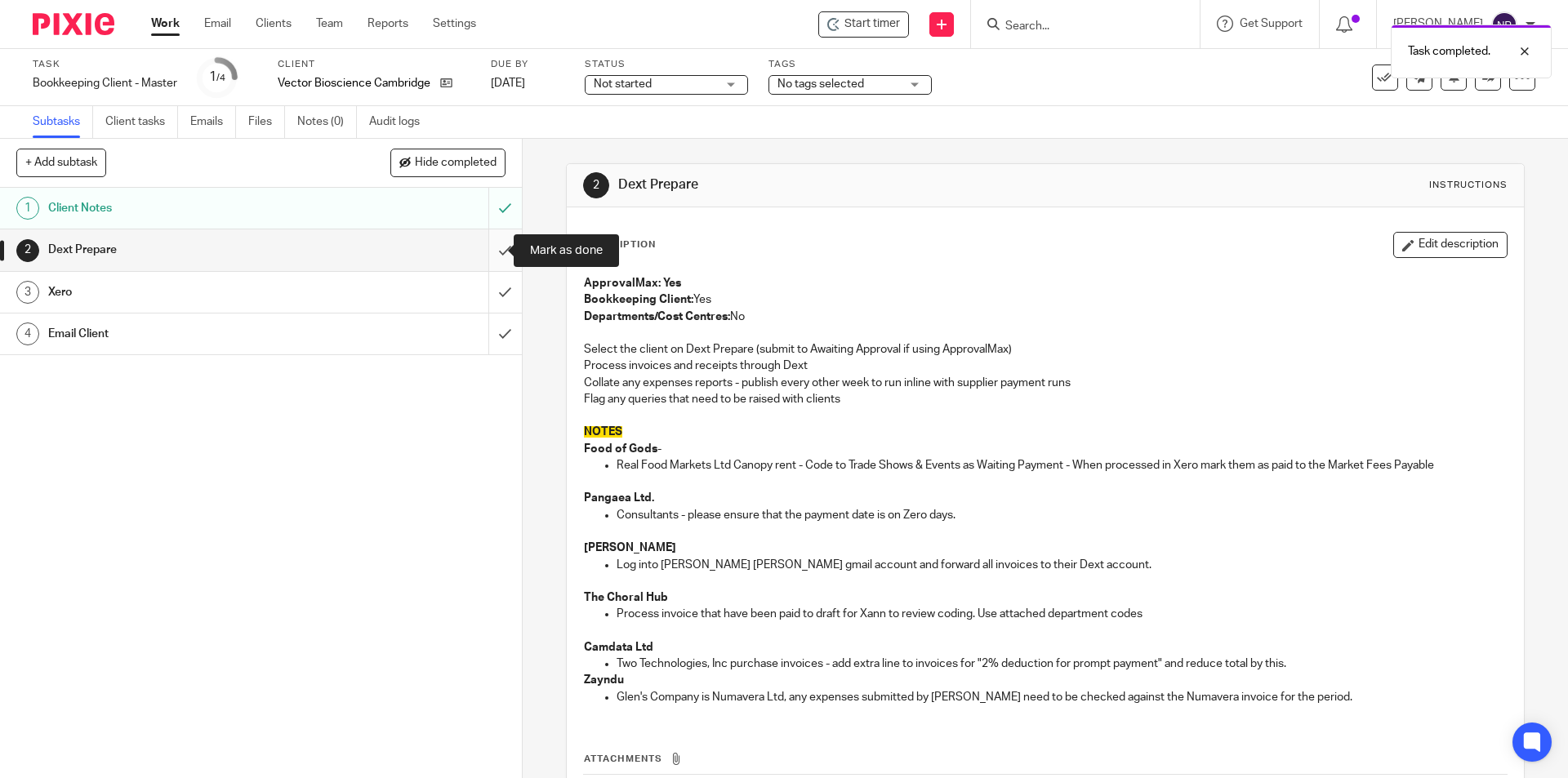
click at [496, 248] on input "submit" at bounding box center [261, 249] width 522 height 41
click at [499, 295] on input "submit" at bounding box center [261, 292] width 522 height 41
click at [499, 339] on input "submit" at bounding box center [261, 334] width 522 height 41
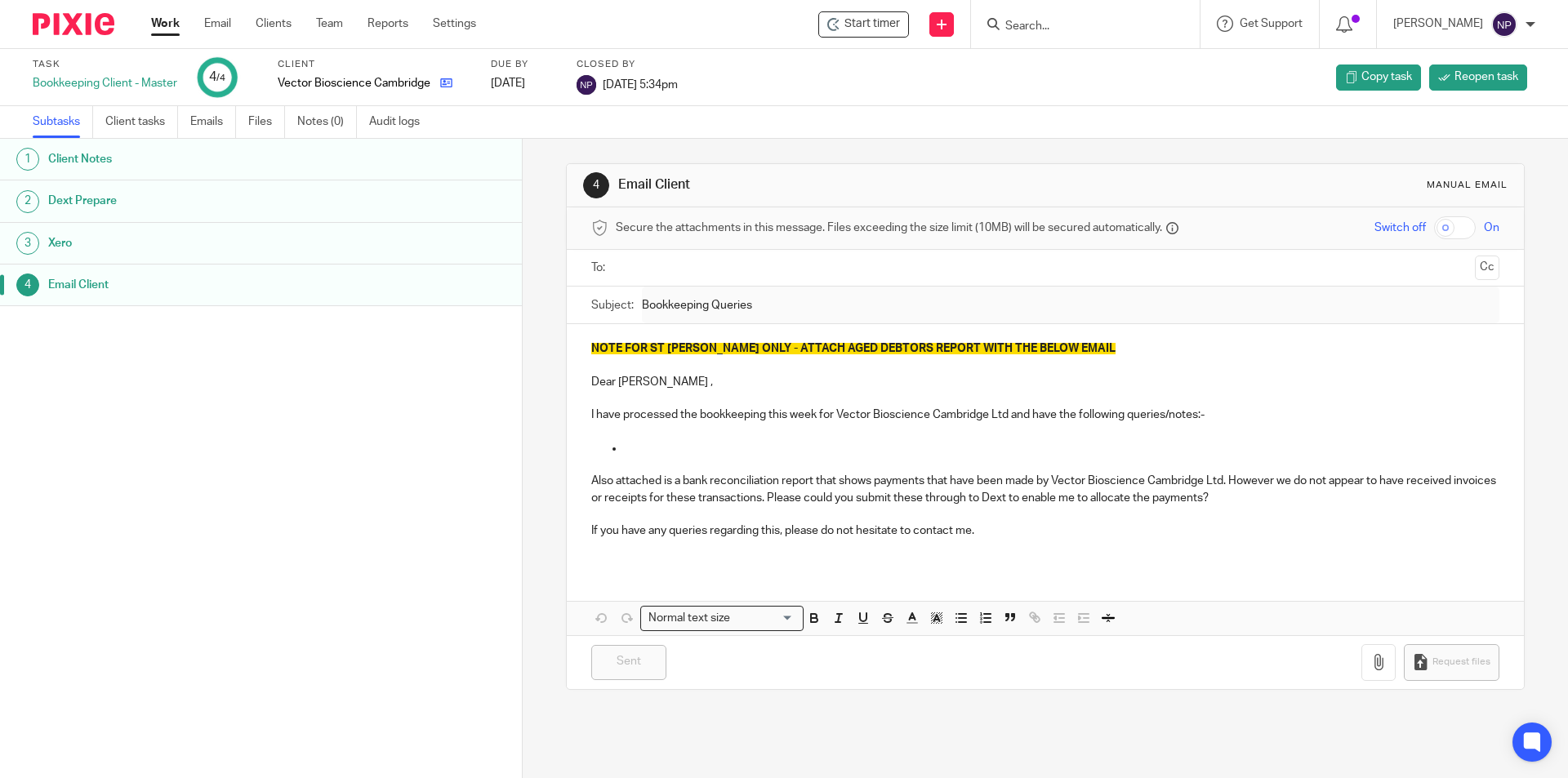
click at [448, 75] on link at bounding box center [442, 83] width 20 height 17
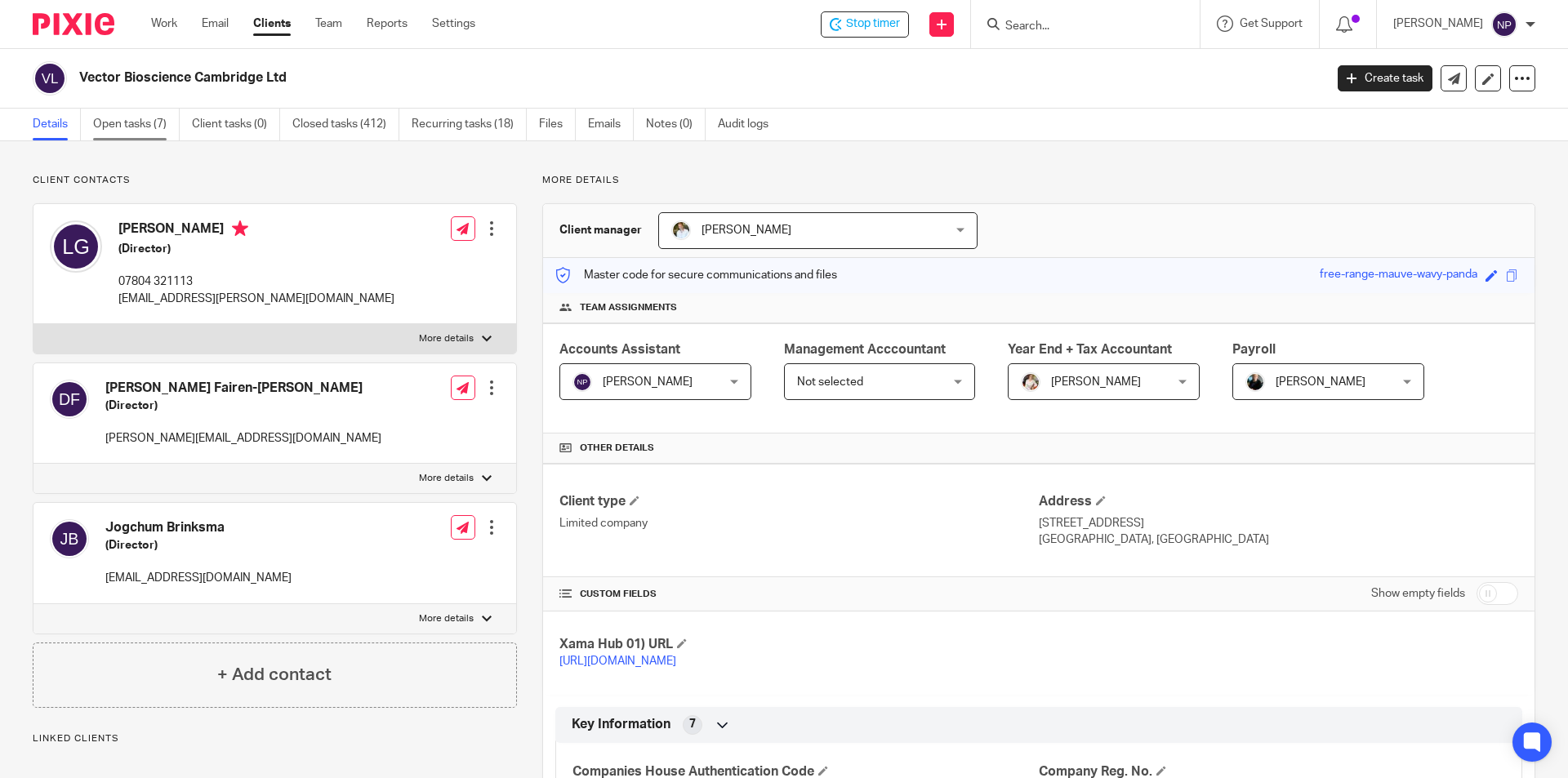
click at [130, 133] on link "Open tasks (7)" at bounding box center [135, 124] width 86 height 32
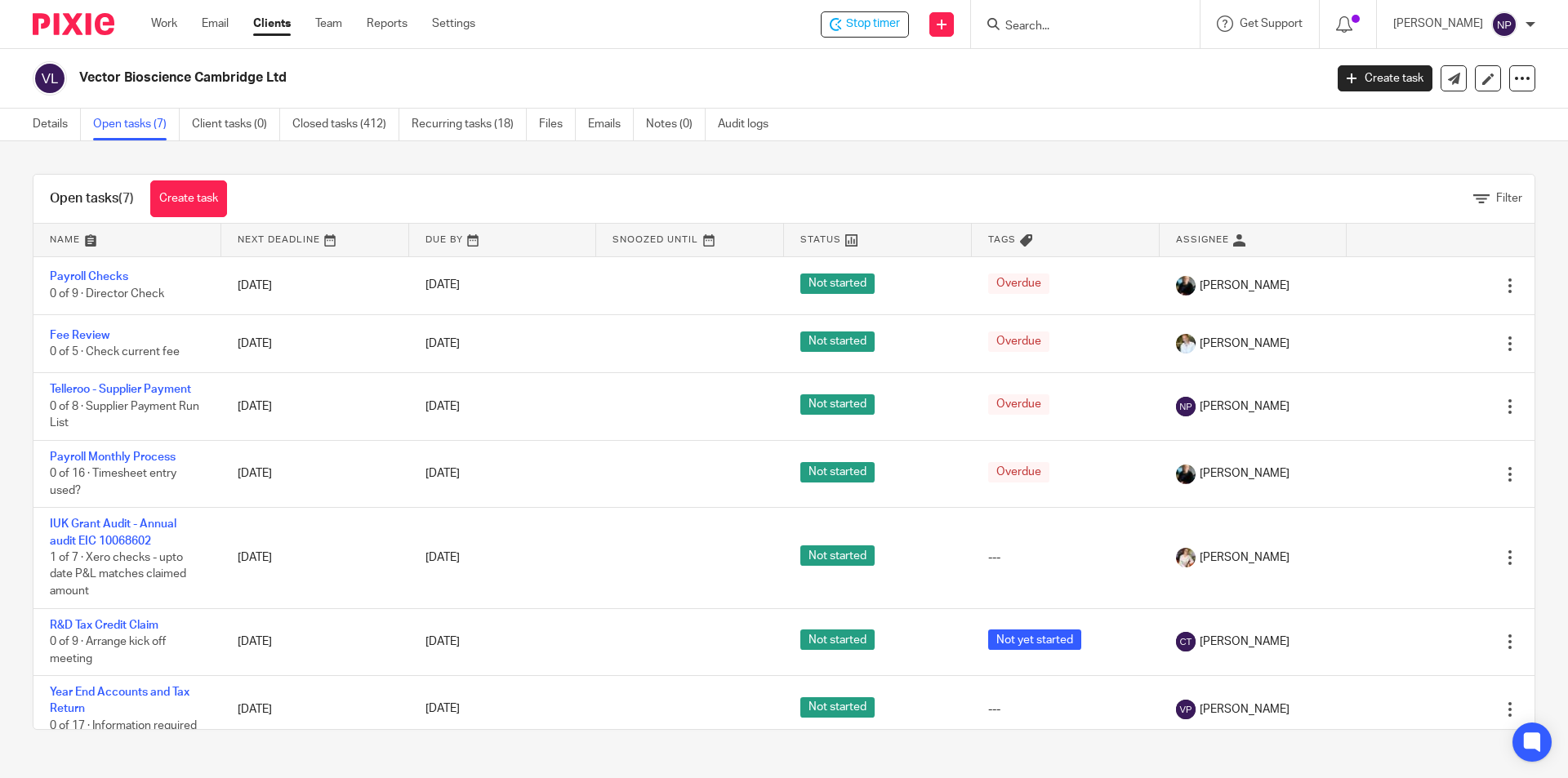
click at [1034, 28] on input "Search" at bounding box center [1077, 27] width 147 height 15
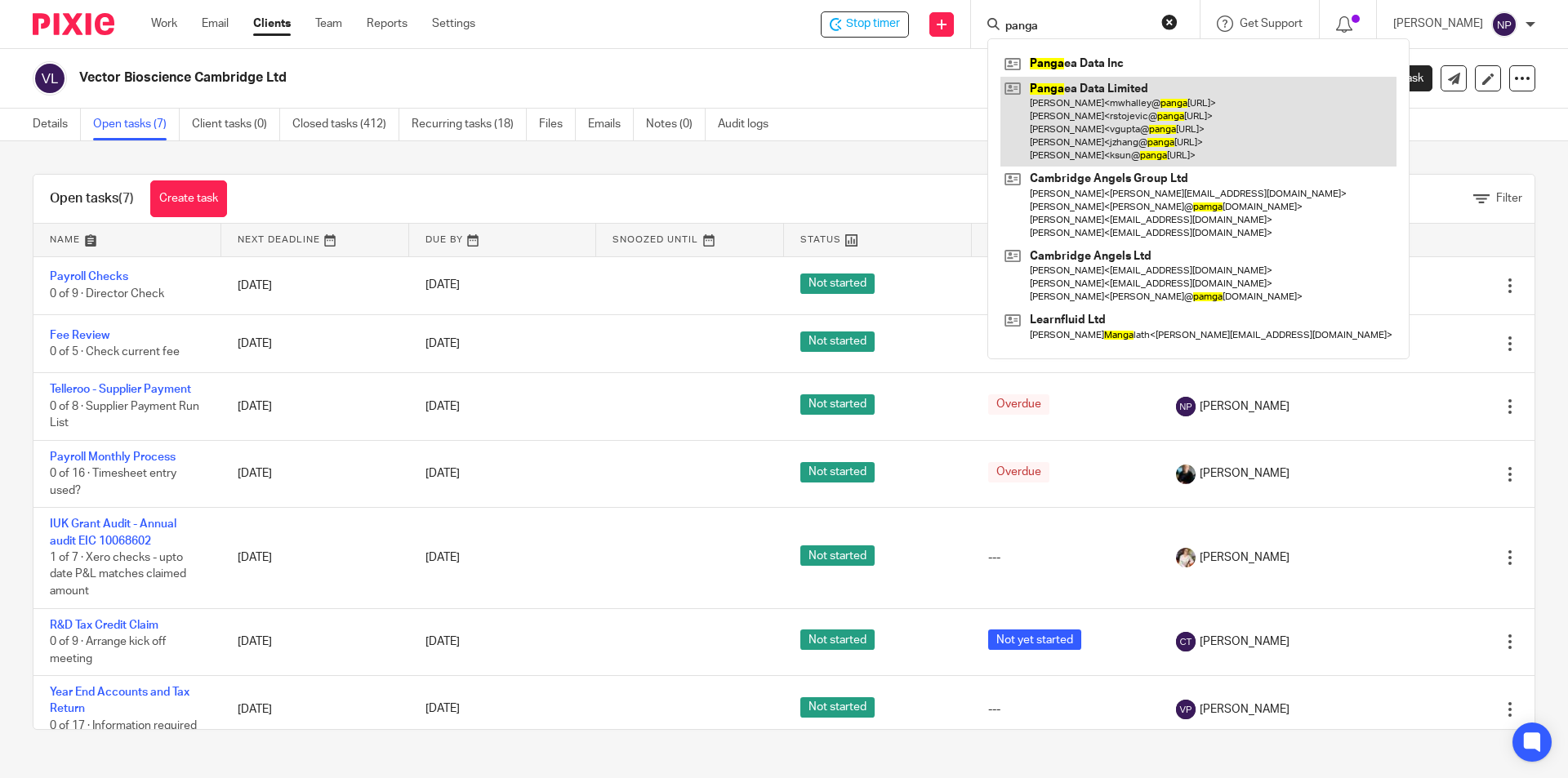
type input "panga"
click at [1120, 95] on link at bounding box center [1198, 122] width 396 height 91
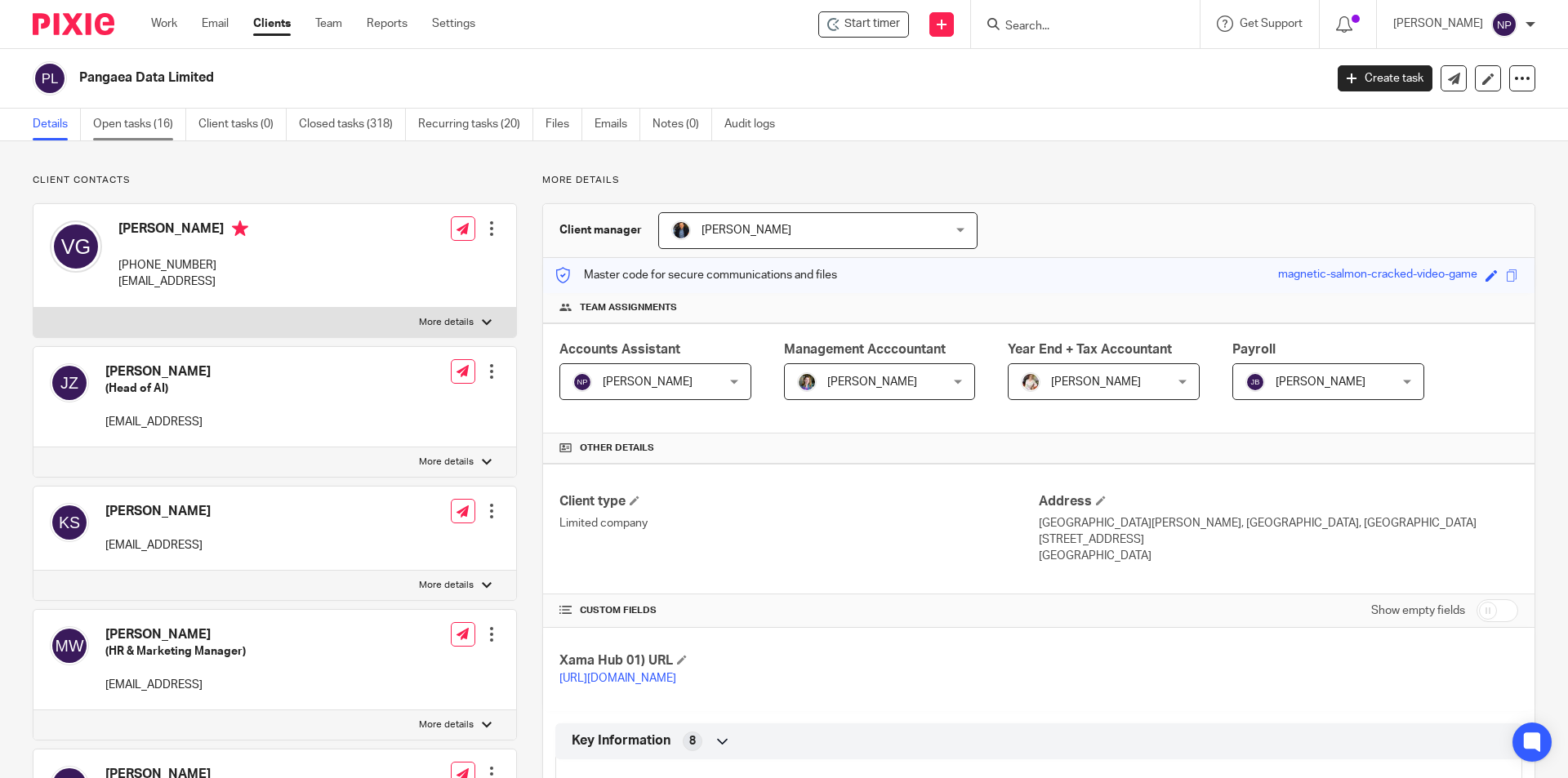
click at [154, 127] on link "Open tasks (16)" at bounding box center [139, 124] width 93 height 32
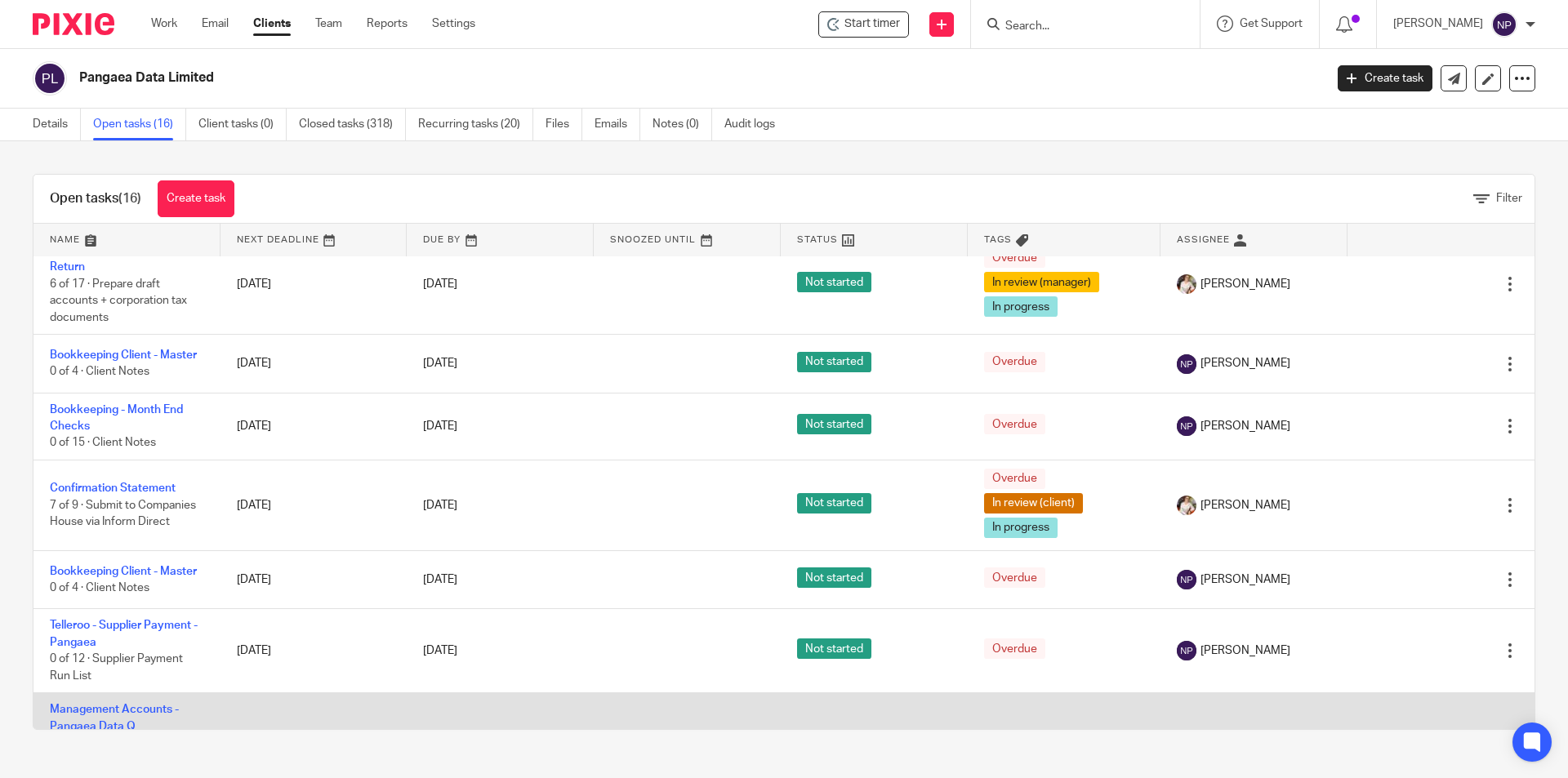
scroll to position [571, 0]
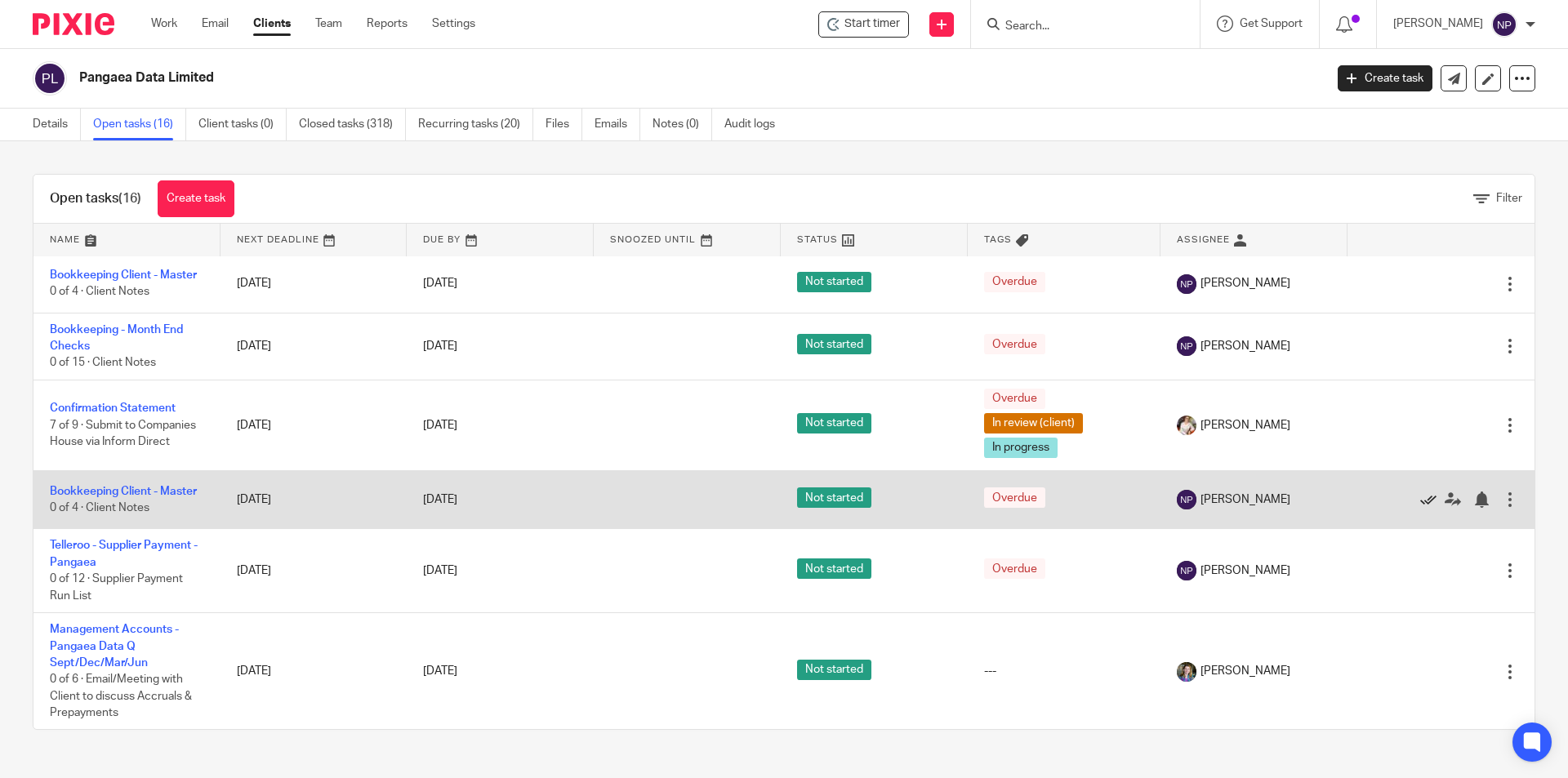
click at [1420, 501] on icon at bounding box center [1428, 500] width 17 height 17
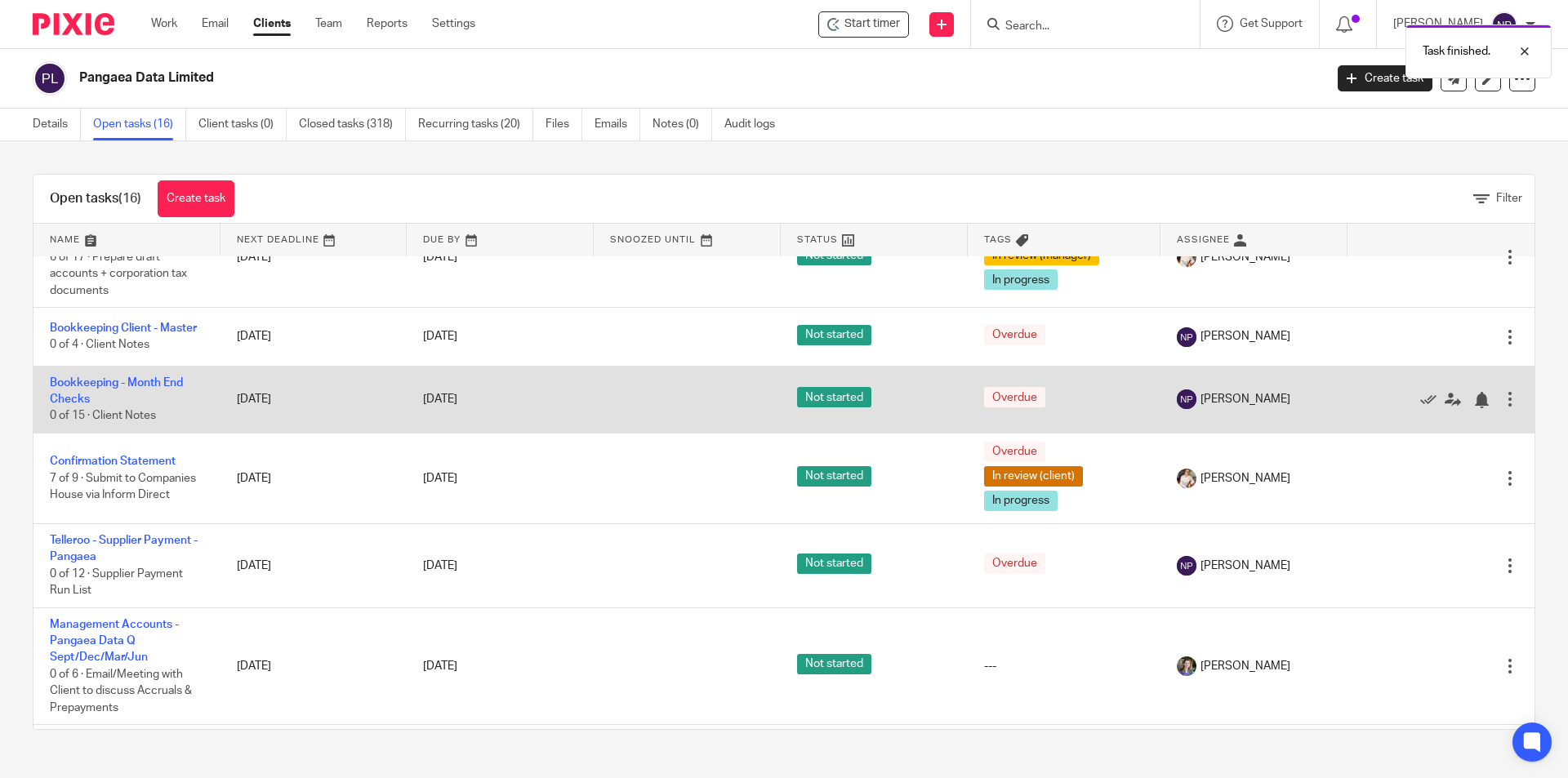
scroll to position [490, 0]
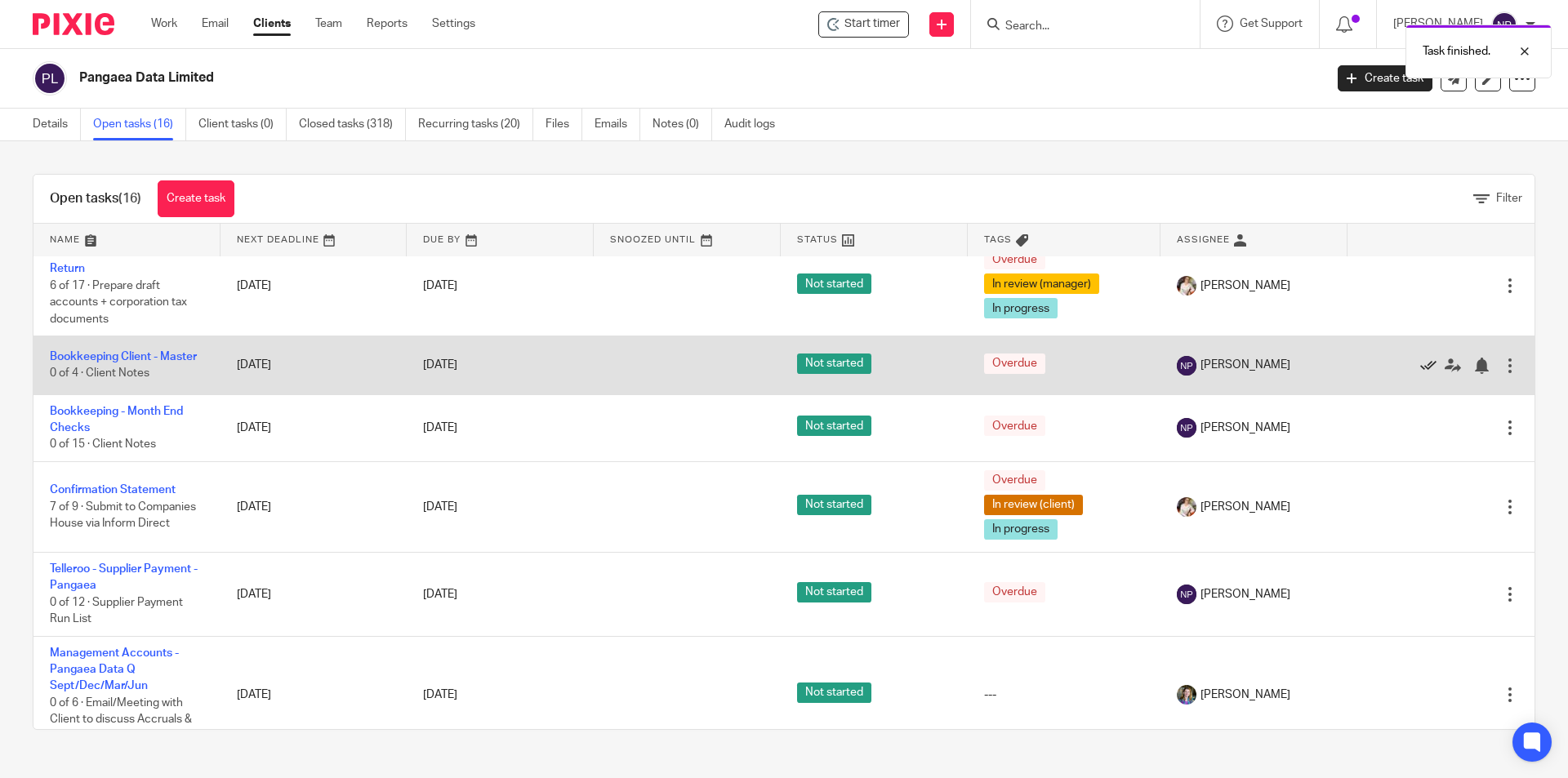
click at [1420, 366] on icon at bounding box center [1428, 366] width 17 height 17
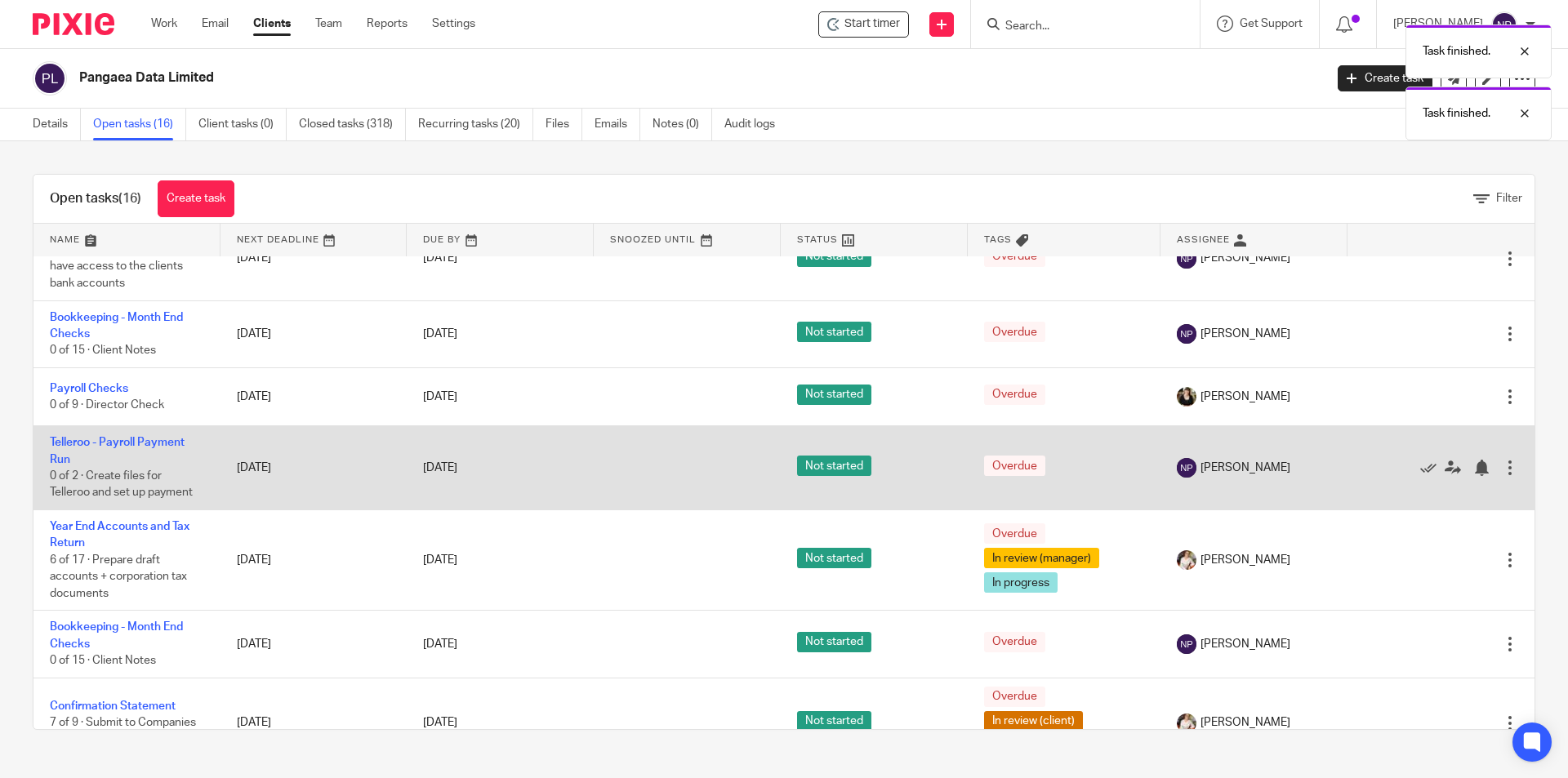
scroll to position [163, 0]
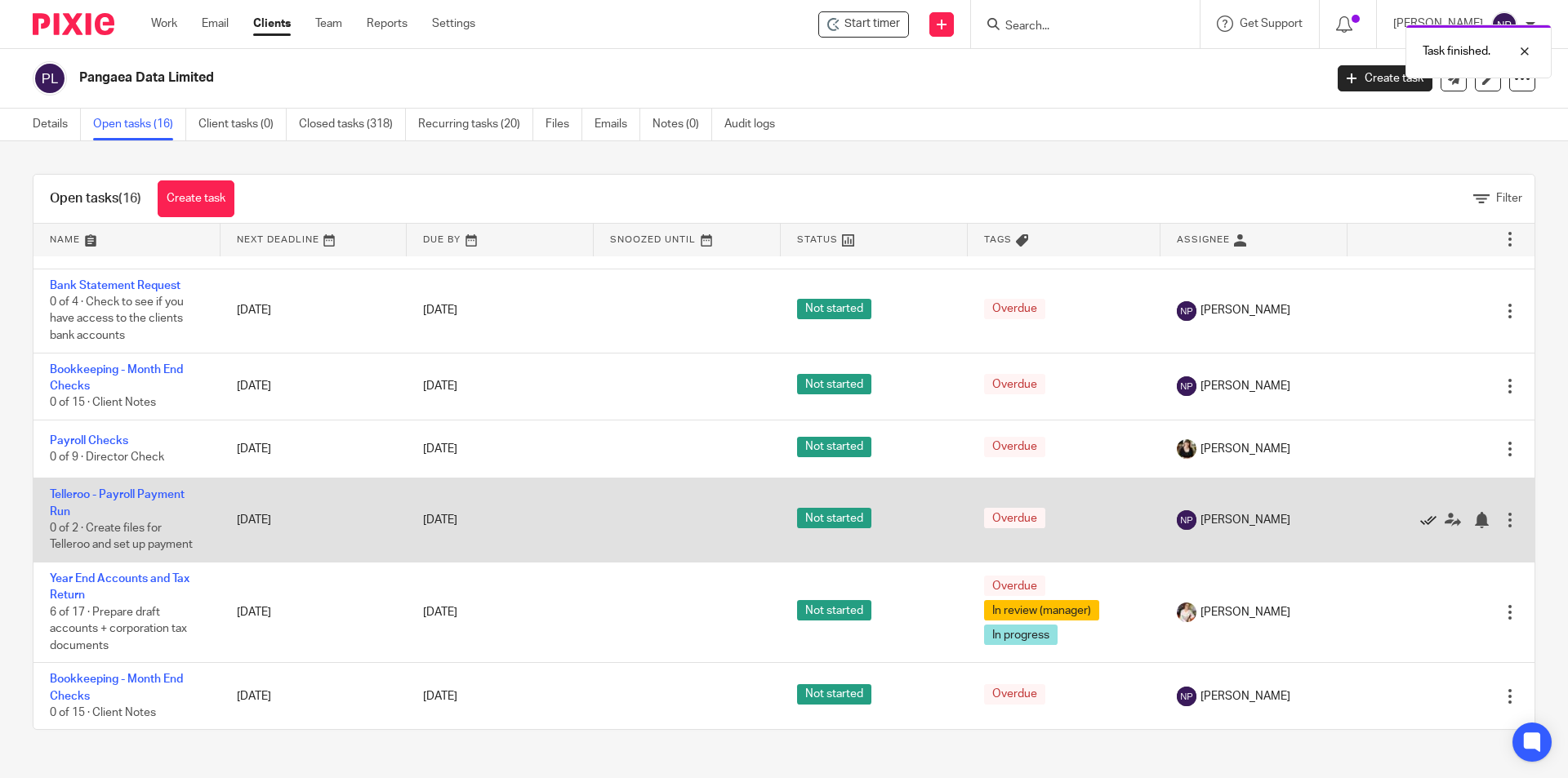
click at [1420, 519] on icon at bounding box center [1428, 520] width 17 height 17
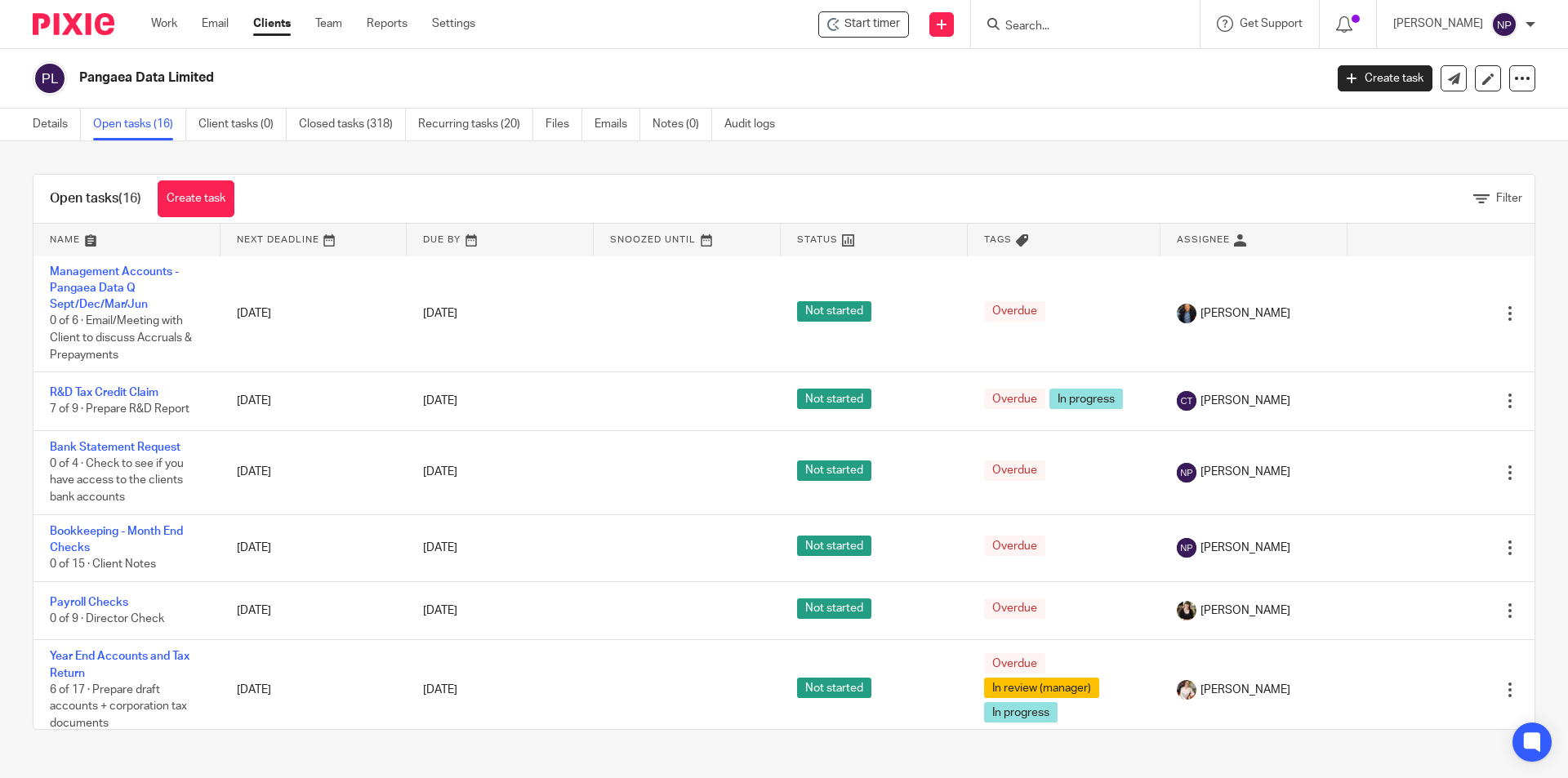
scroll to position [0, 0]
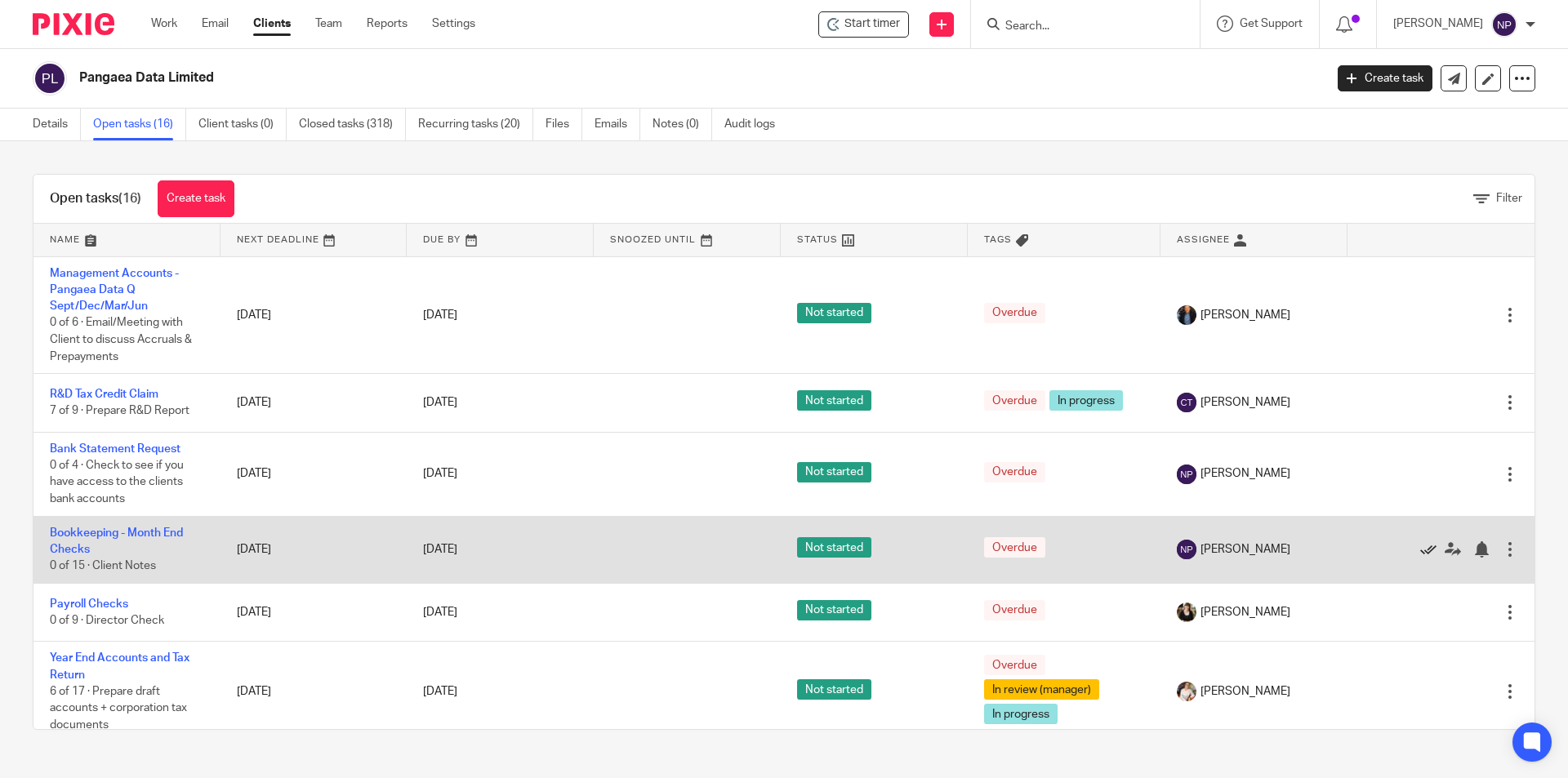
click at [1420, 544] on icon at bounding box center [1428, 550] width 17 height 17
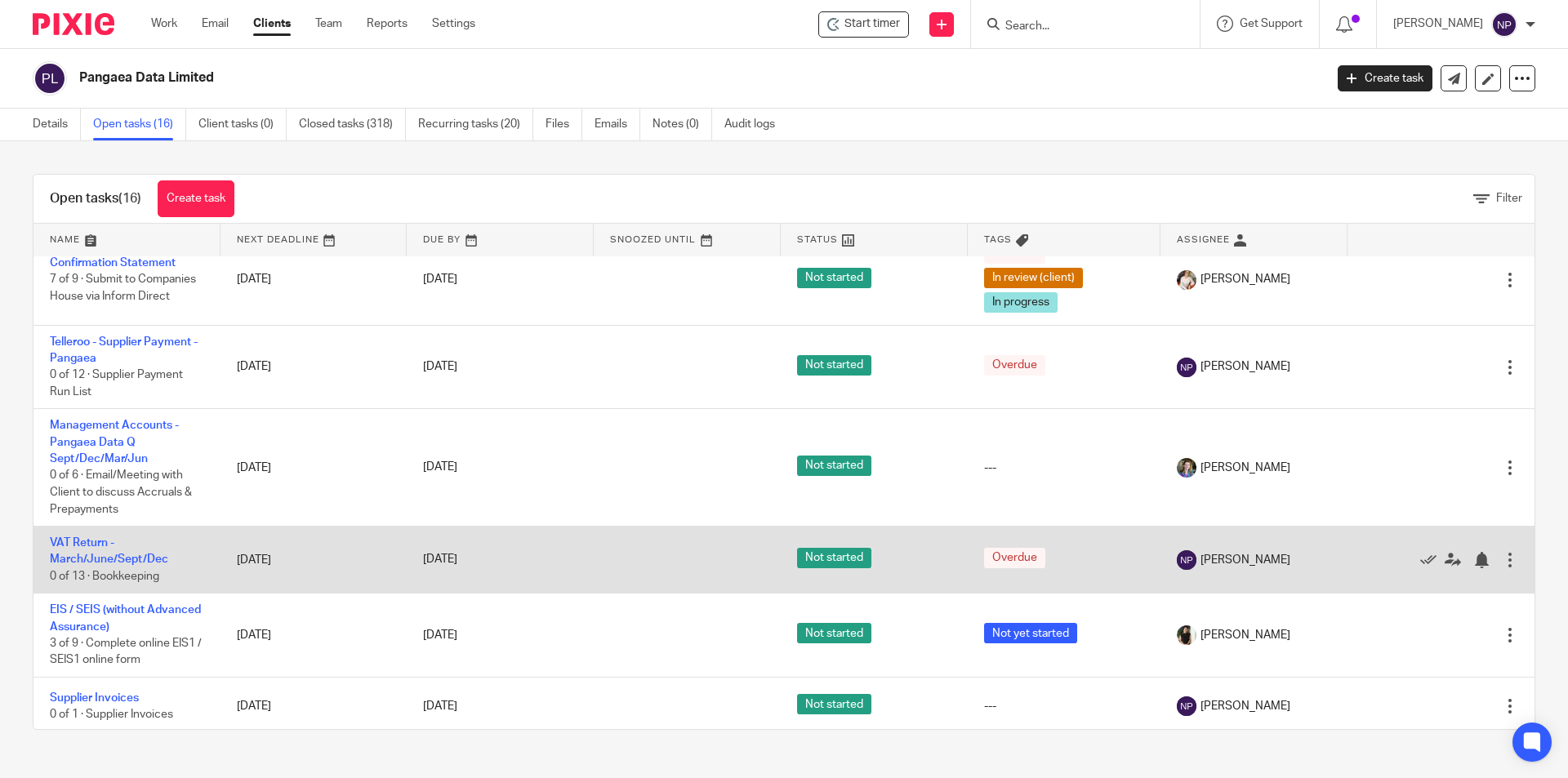
scroll to position [514, 0]
